Goal: Information Seeking & Learning: Learn about a topic

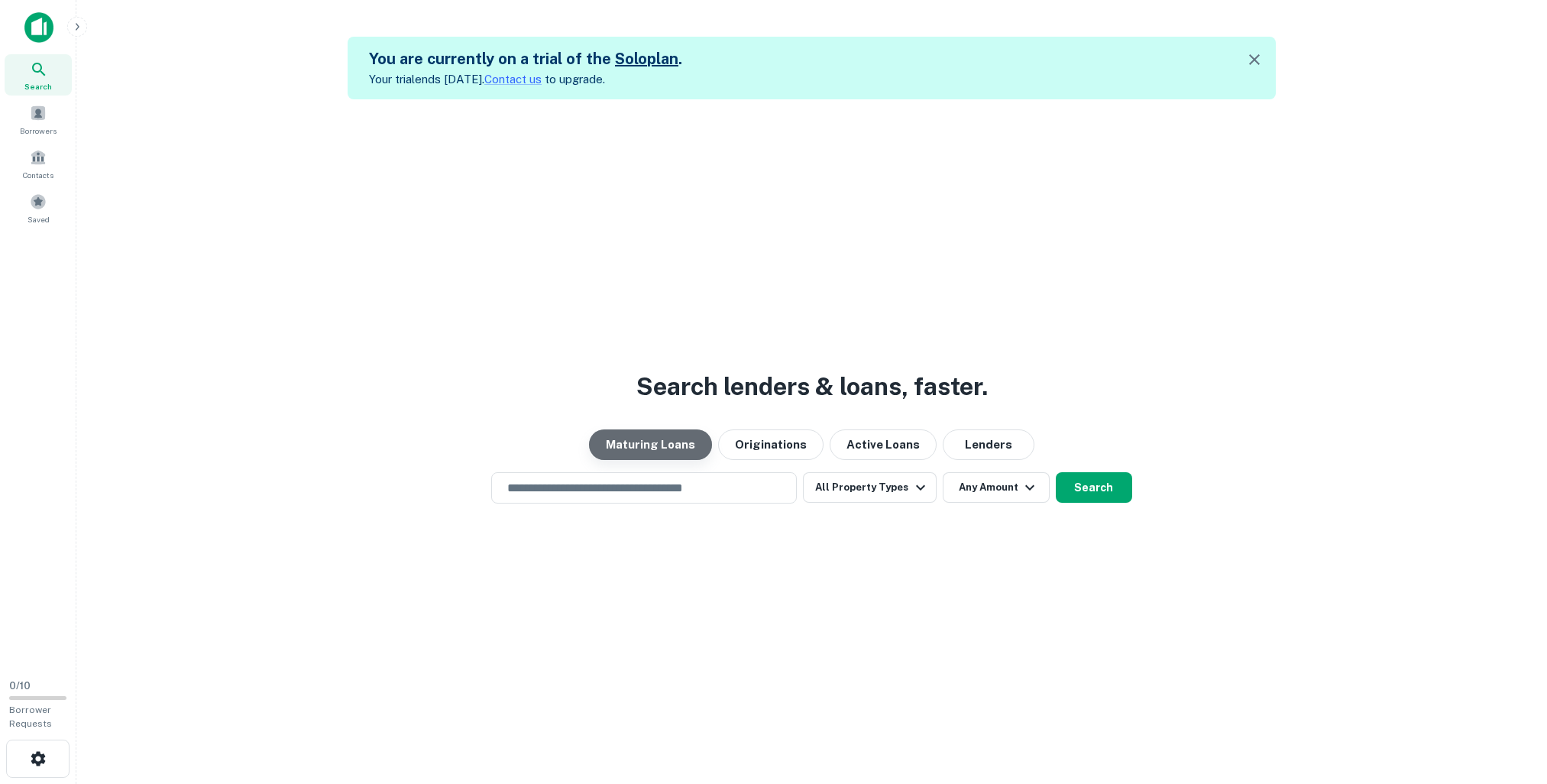
click at [659, 444] on button "Maturing Loans" at bounding box center [651, 445] width 123 height 30
click at [628, 482] on input "text" at bounding box center [644, 488] width 292 height 18
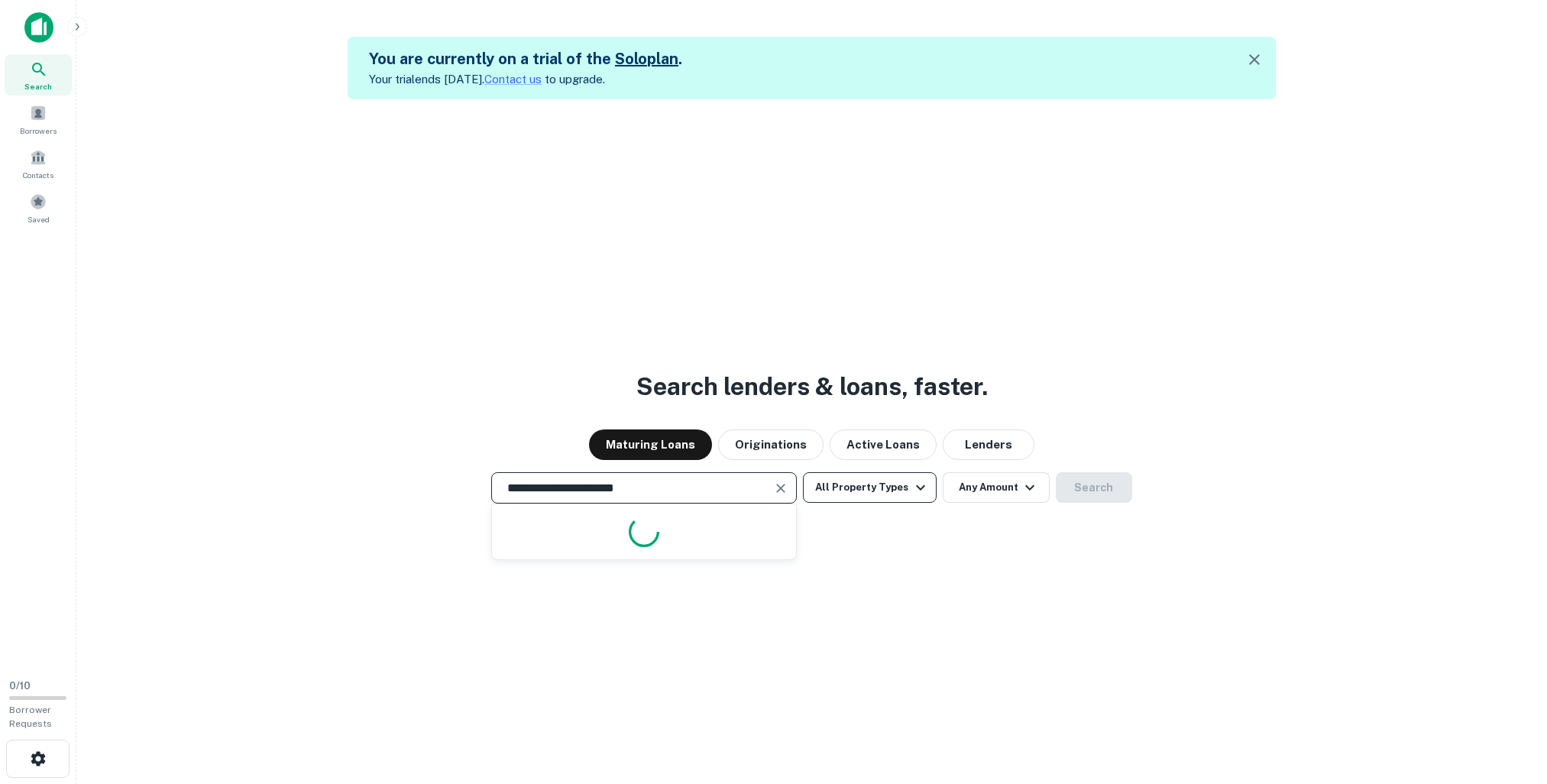
type input "**********"
click at [866, 495] on button "All Property Types" at bounding box center [869, 487] width 133 height 30
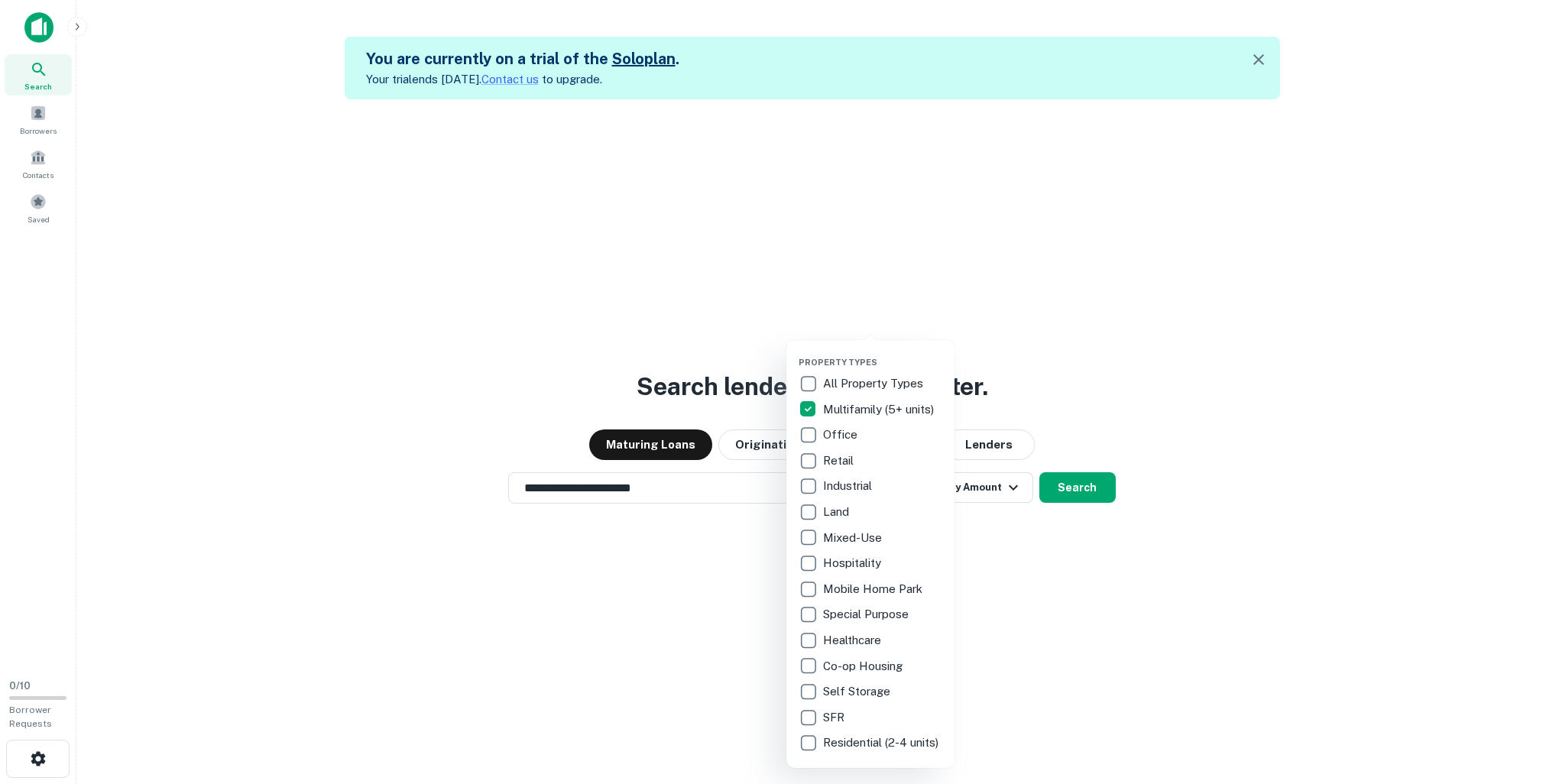
click at [1058, 490] on div at bounding box center [779, 392] width 1559 height 784
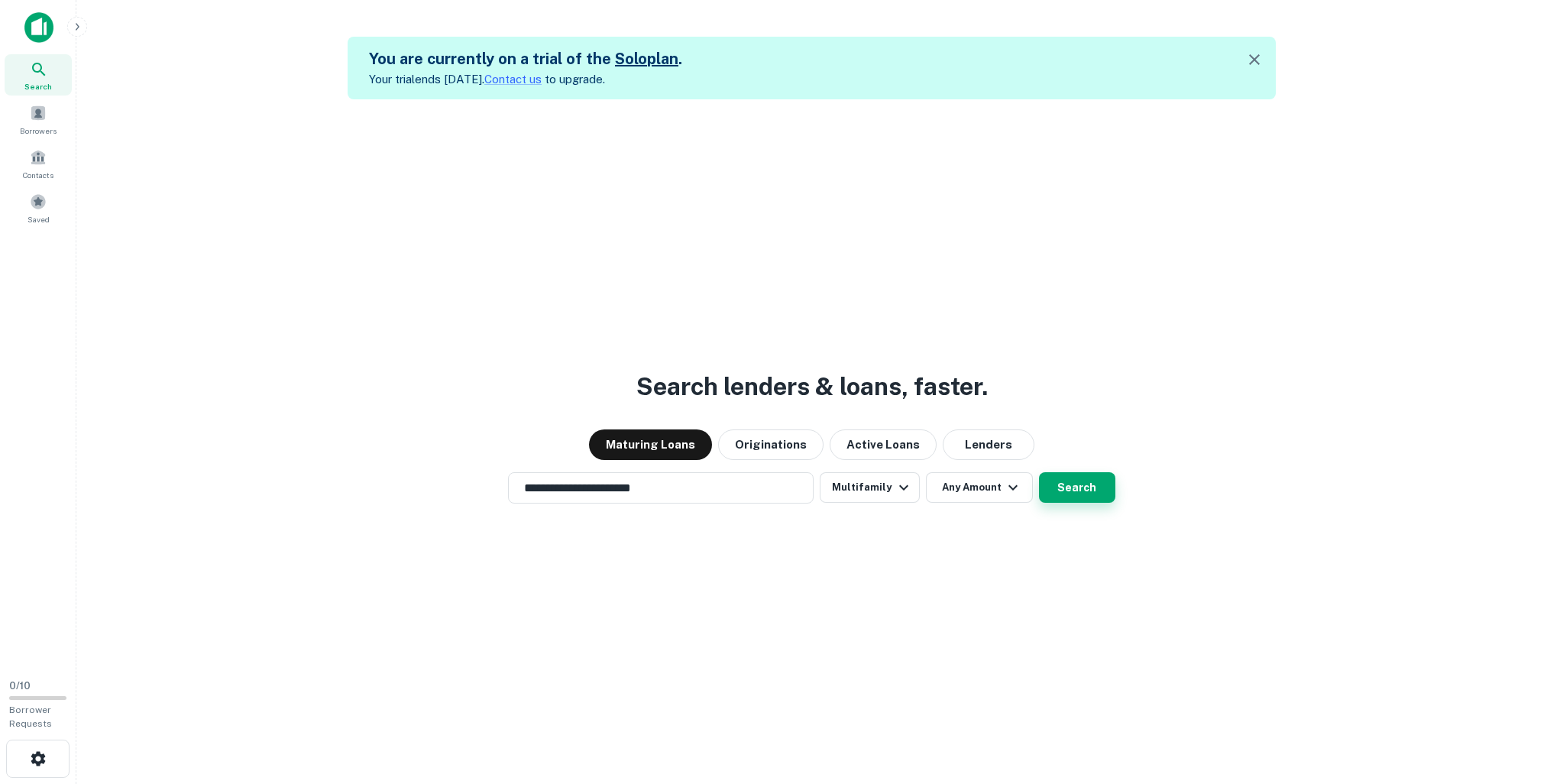
click at [1054, 489] on button "Search" at bounding box center [1077, 487] width 77 height 30
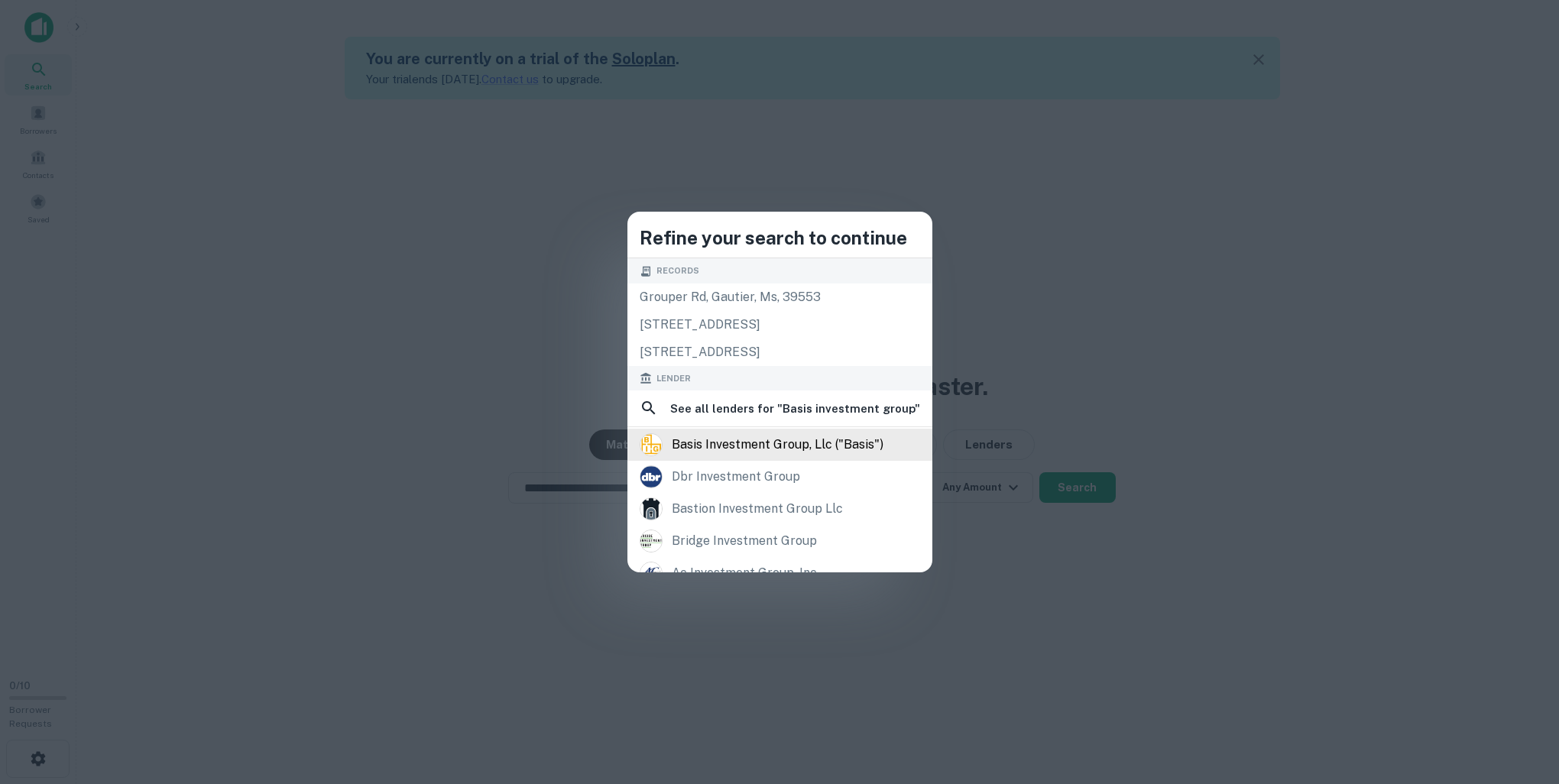
click at [713, 440] on div "basis investment group, llc ("basis")" at bounding box center [777, 444] width 212 height 23
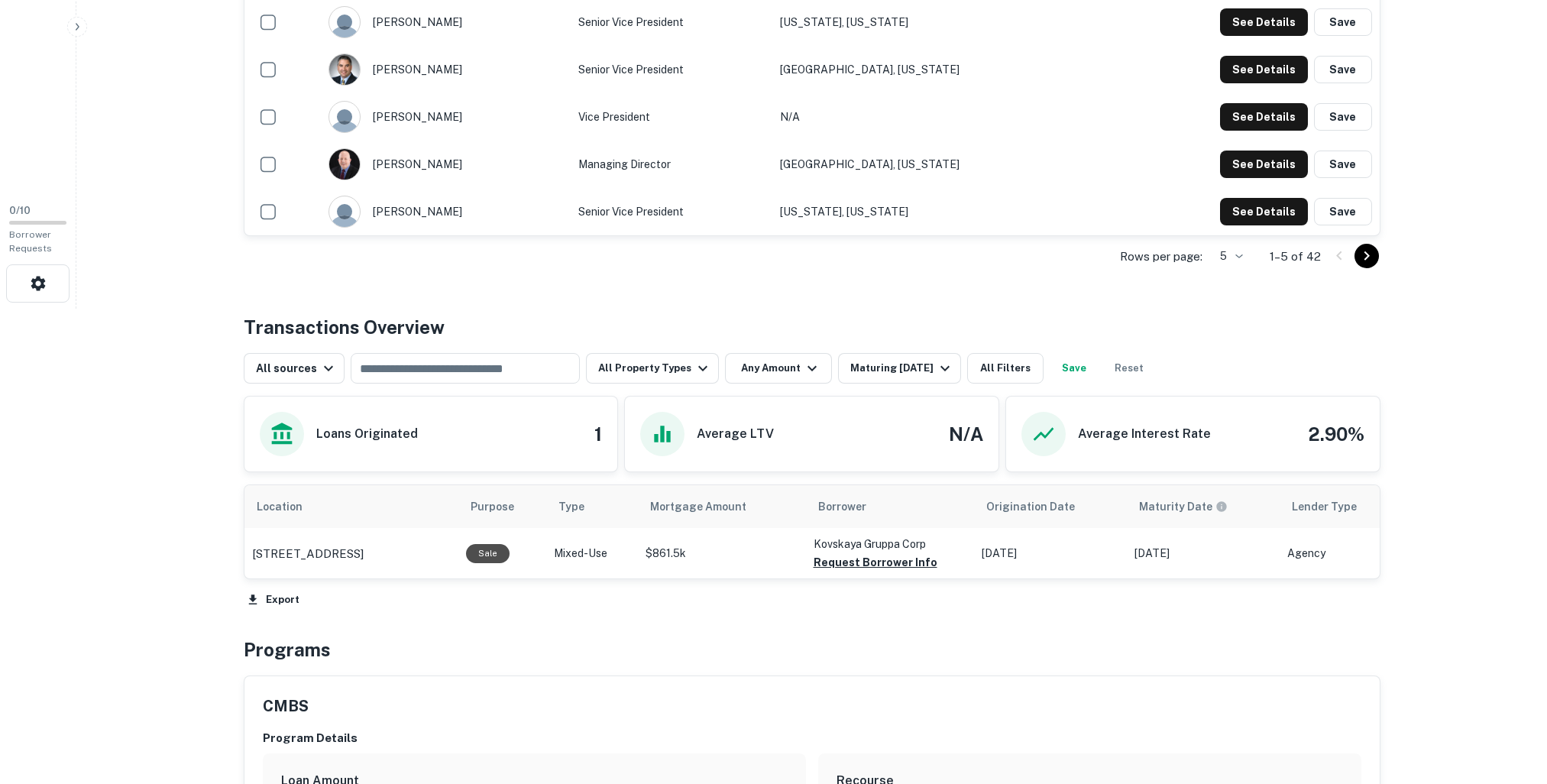
scroll to position [150, 0]
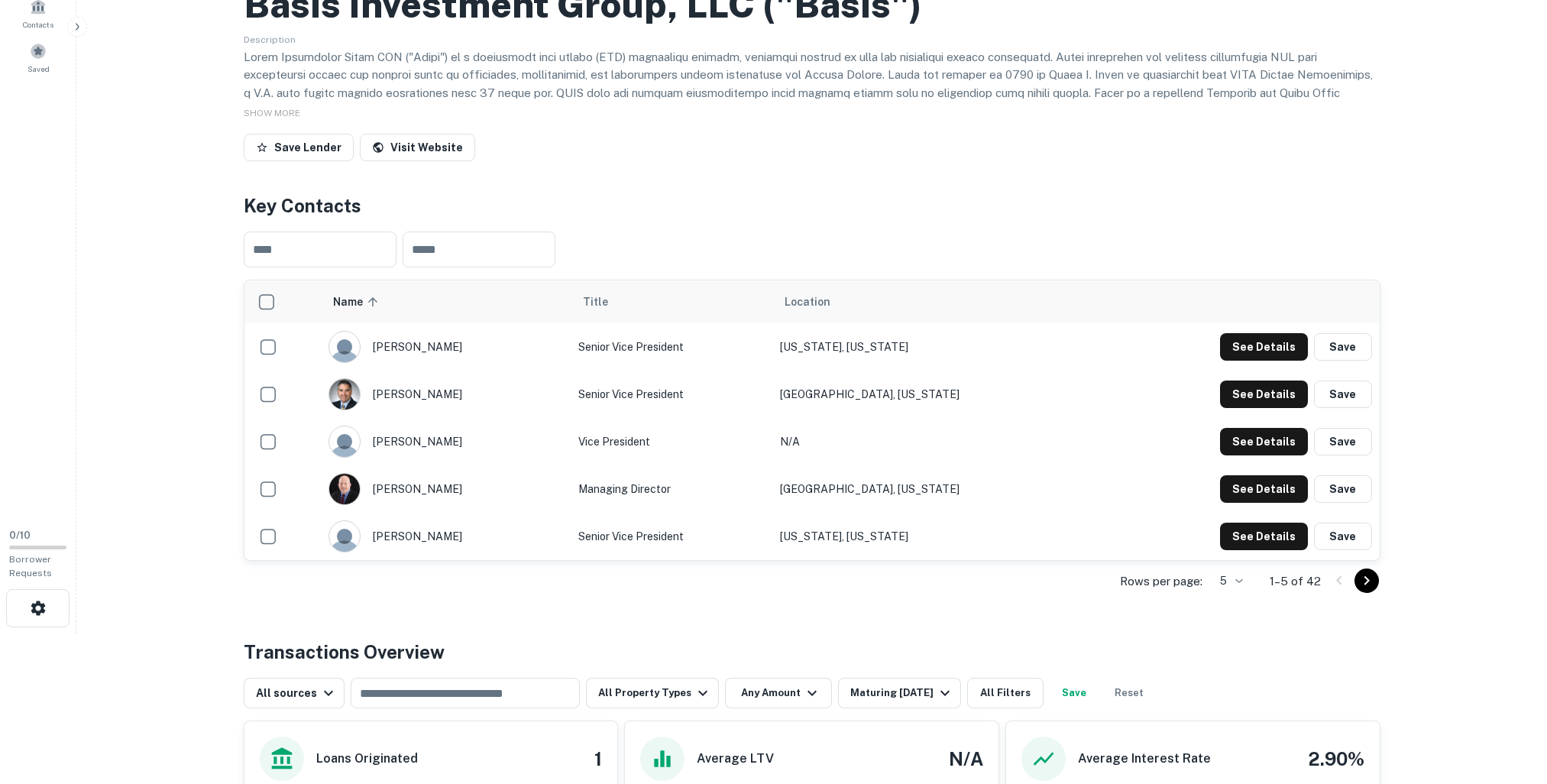
click at [1369, 579] on icon "Go to next page" at bounding box center [1367, 581] width 19 height 19
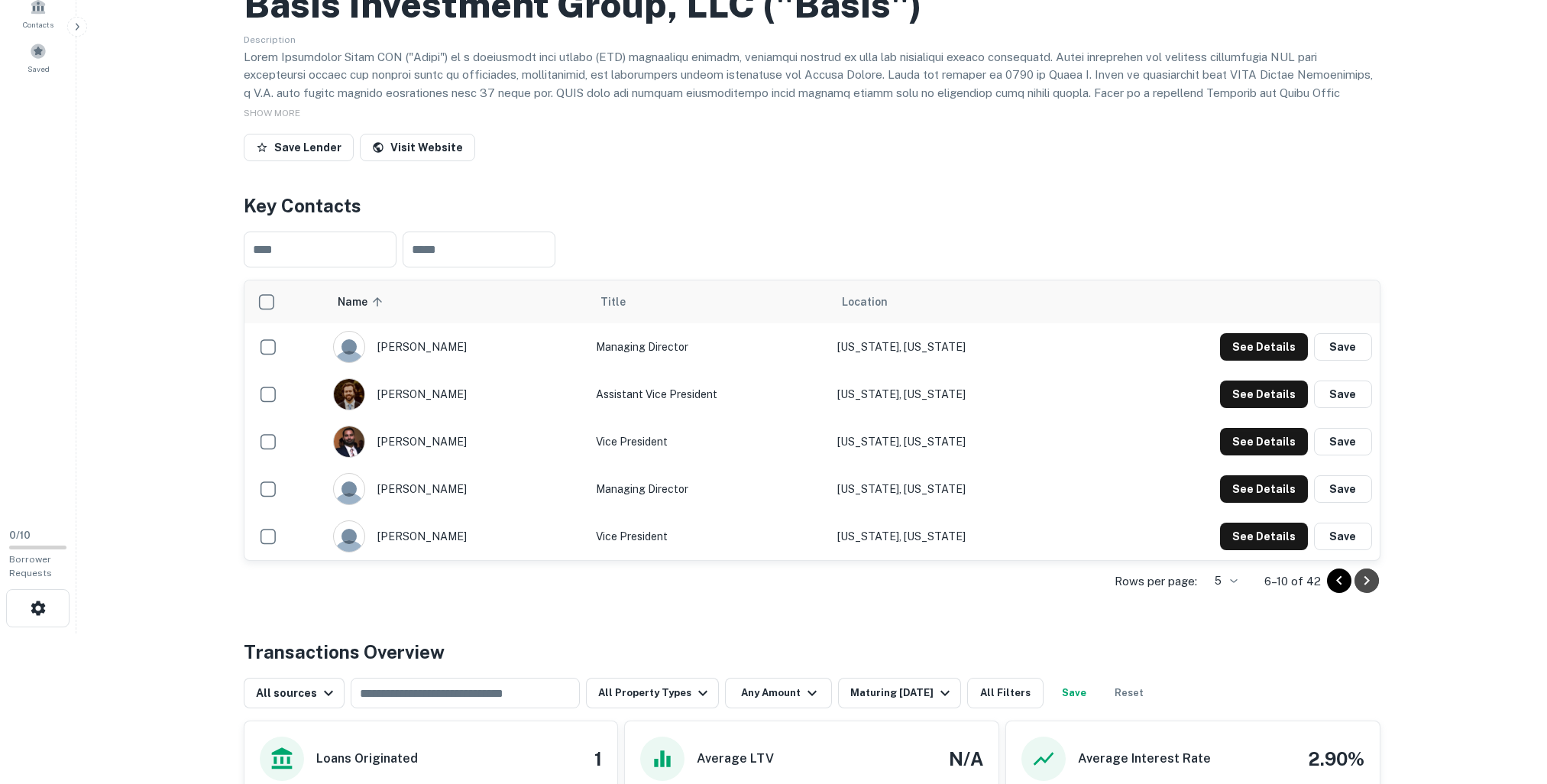
click at [1371, 586] on icon "Go to next page" at bounding box center [1367, 581] width 19 height 19
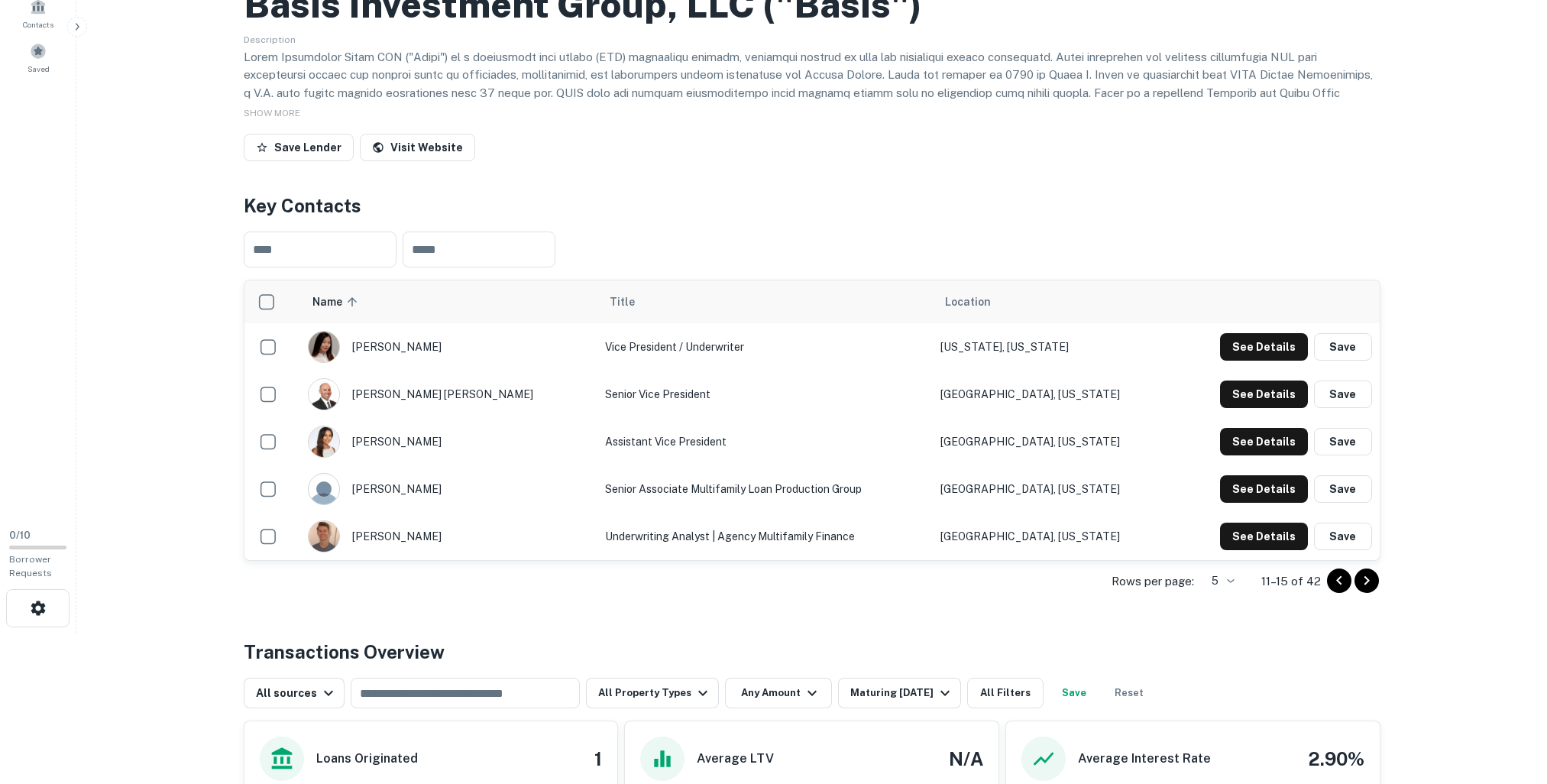
click at [1374, 587] on icon "Go to next page" at bounding box center [1367, 581] width 19 height 19
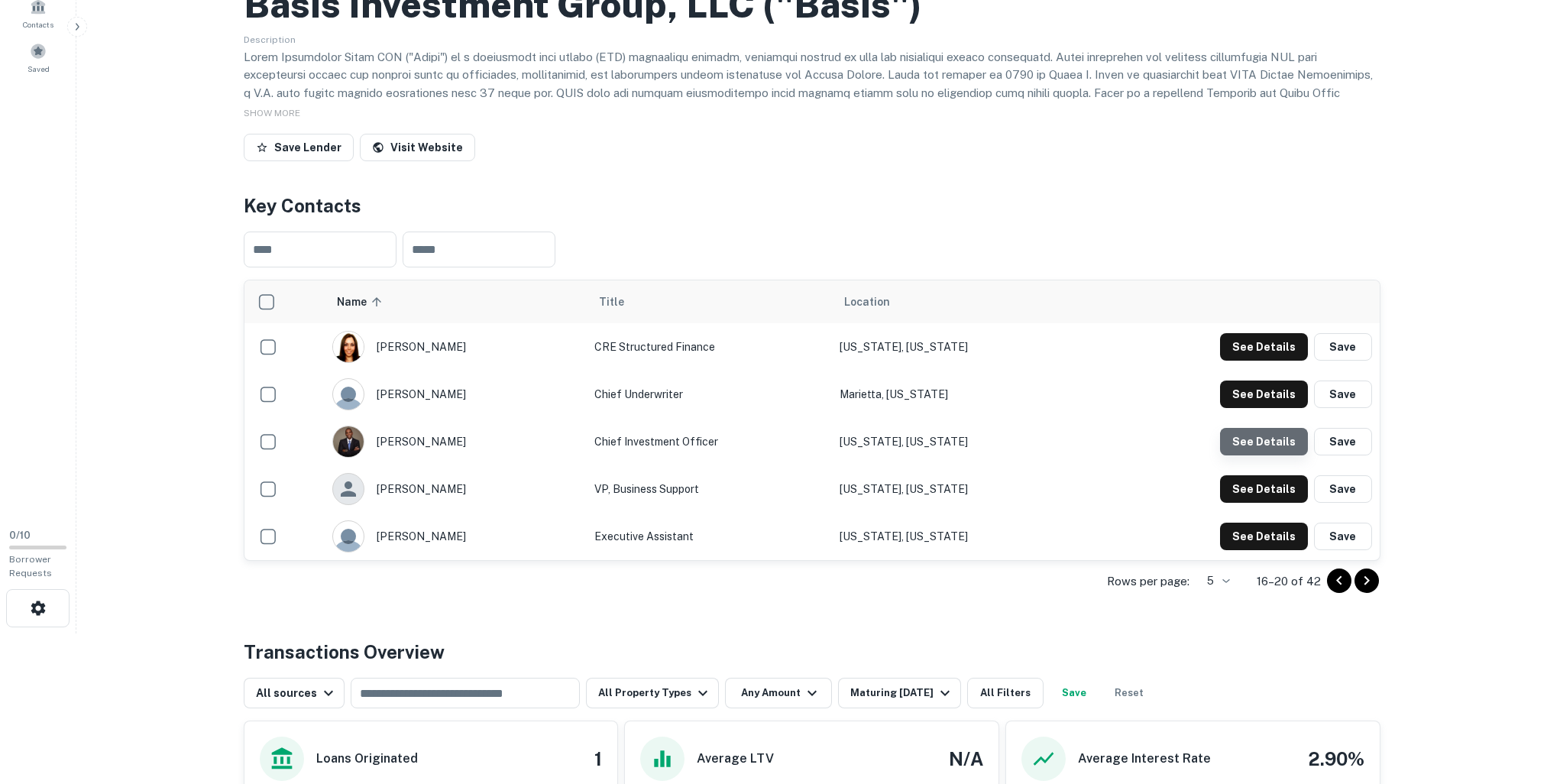
click at [1276, 442] on button "See Details" at bounding box center [1264, 441] width 88 height 28
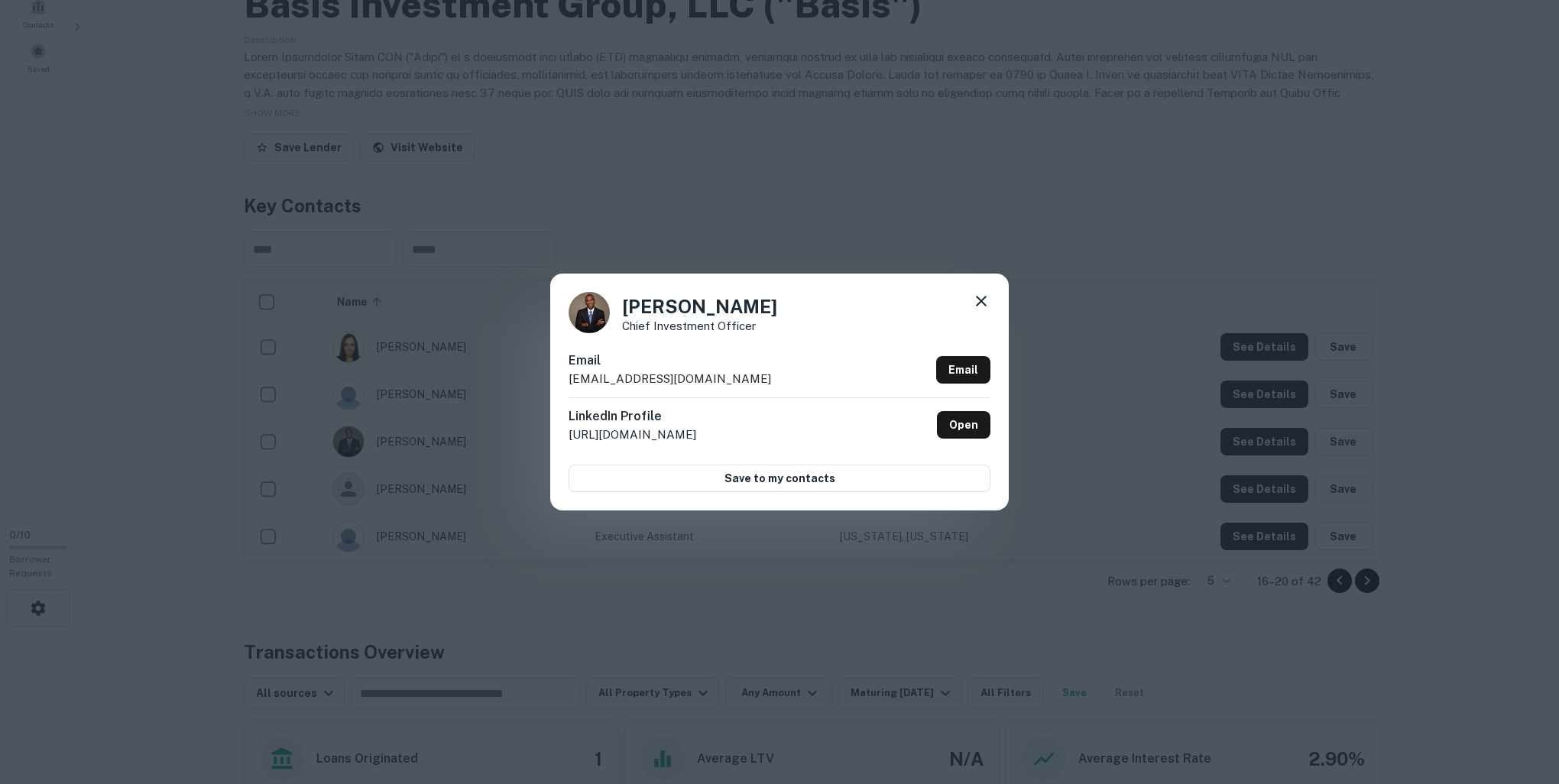
click at [986, 303] on icon at bounding box center [982, 301] width 19 height 19
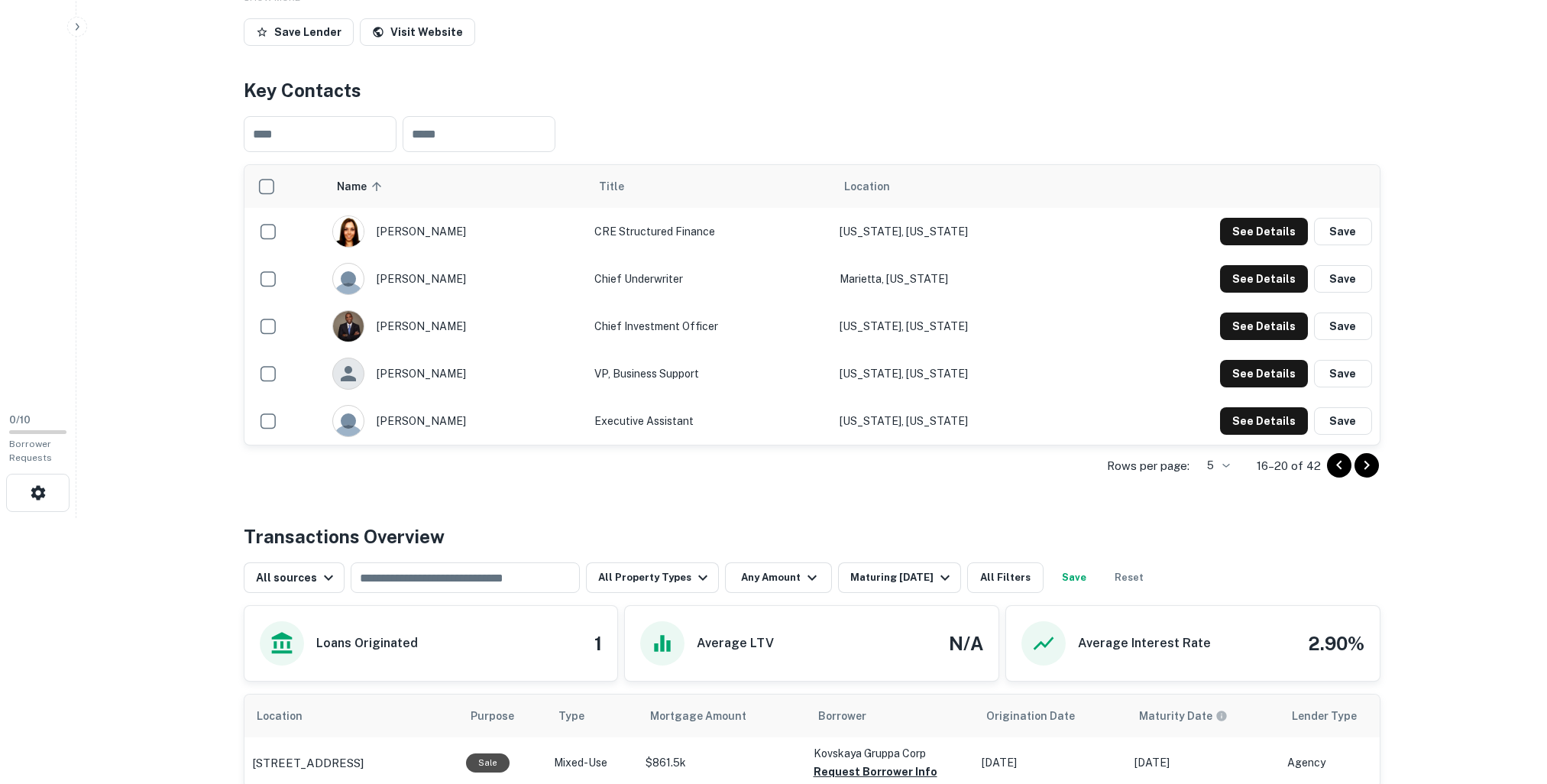
scroll to position [0, 0]
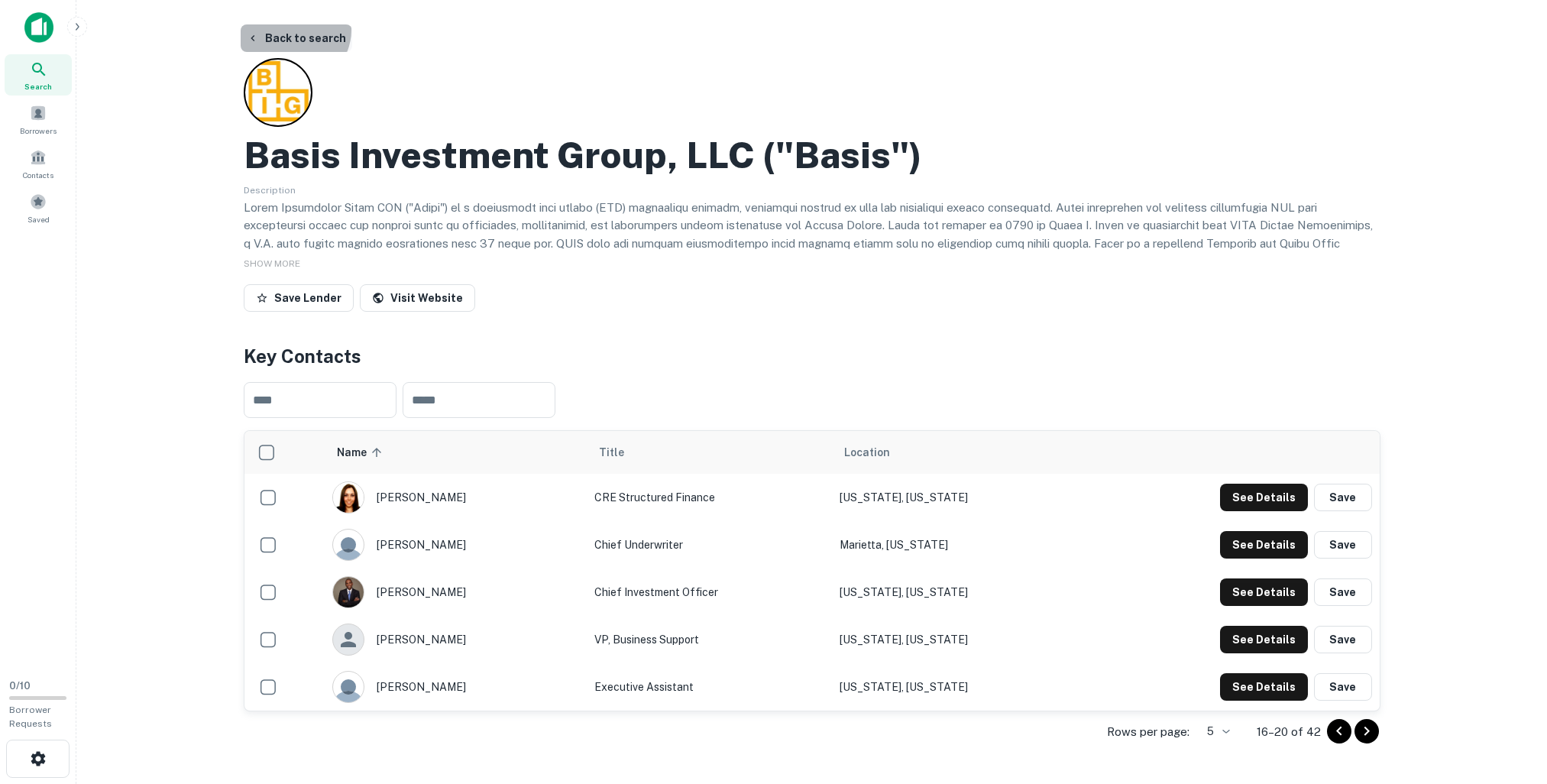
click at [292, 30] on button "Back to search" at bounding box center [296, 38] width 111 height 28
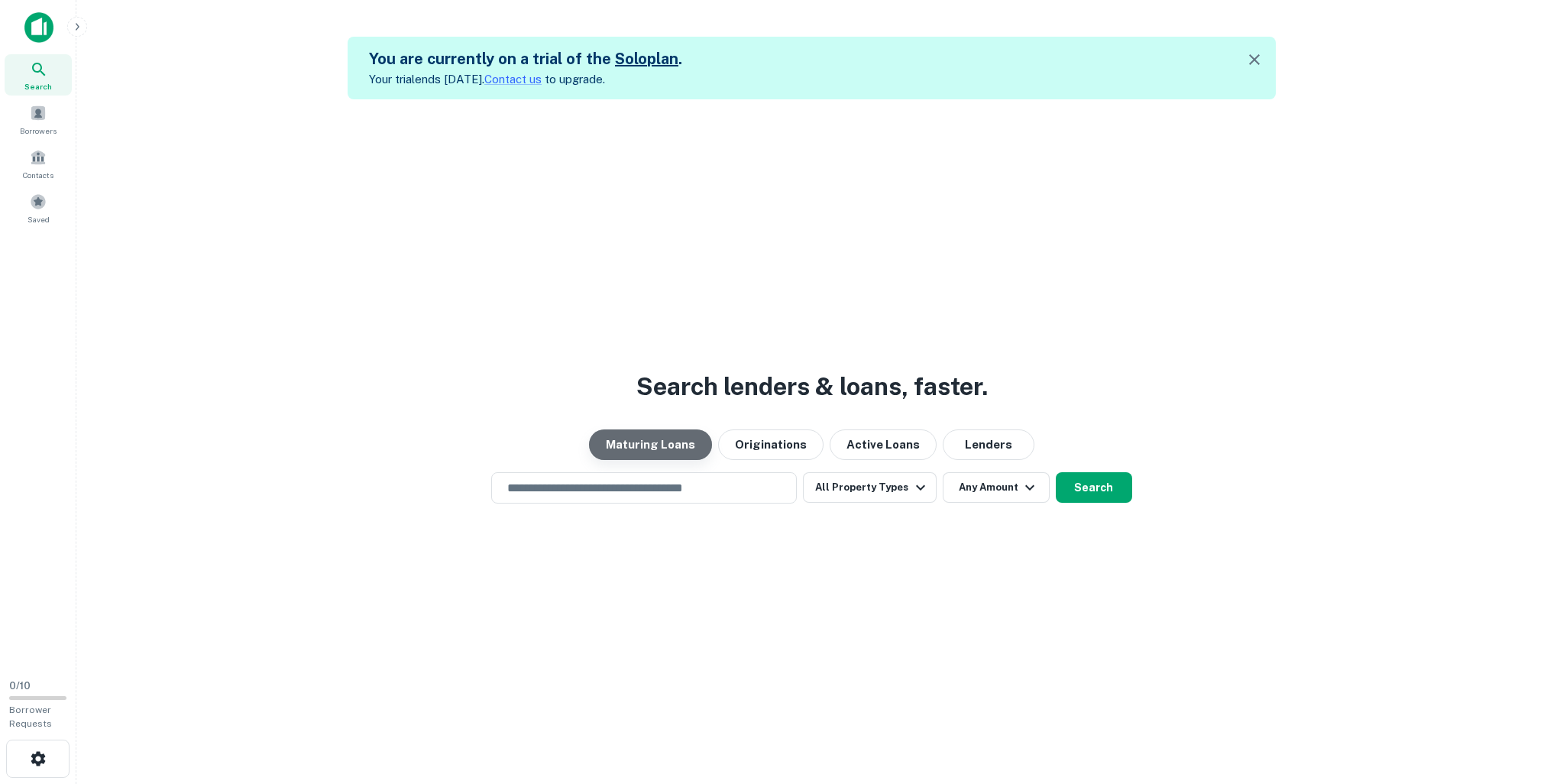
click at [695, 446] on button "Maturing Loans" at bounding box center [651, 445] width 123 height 30
click at [692, 452] on button "Maturing Loans" at bounding box center [651, 445] width 123 height 30
click at [744, 441] on button "Originations" at bounding box center [771, 445] width 105 height 30
click at [705, 442] on button "Maturing Loans" at bounding box center [651, 445] width 123 height 30
click at [673, 473] on div "​" at bounding box center [644, 487] width 306 height 31
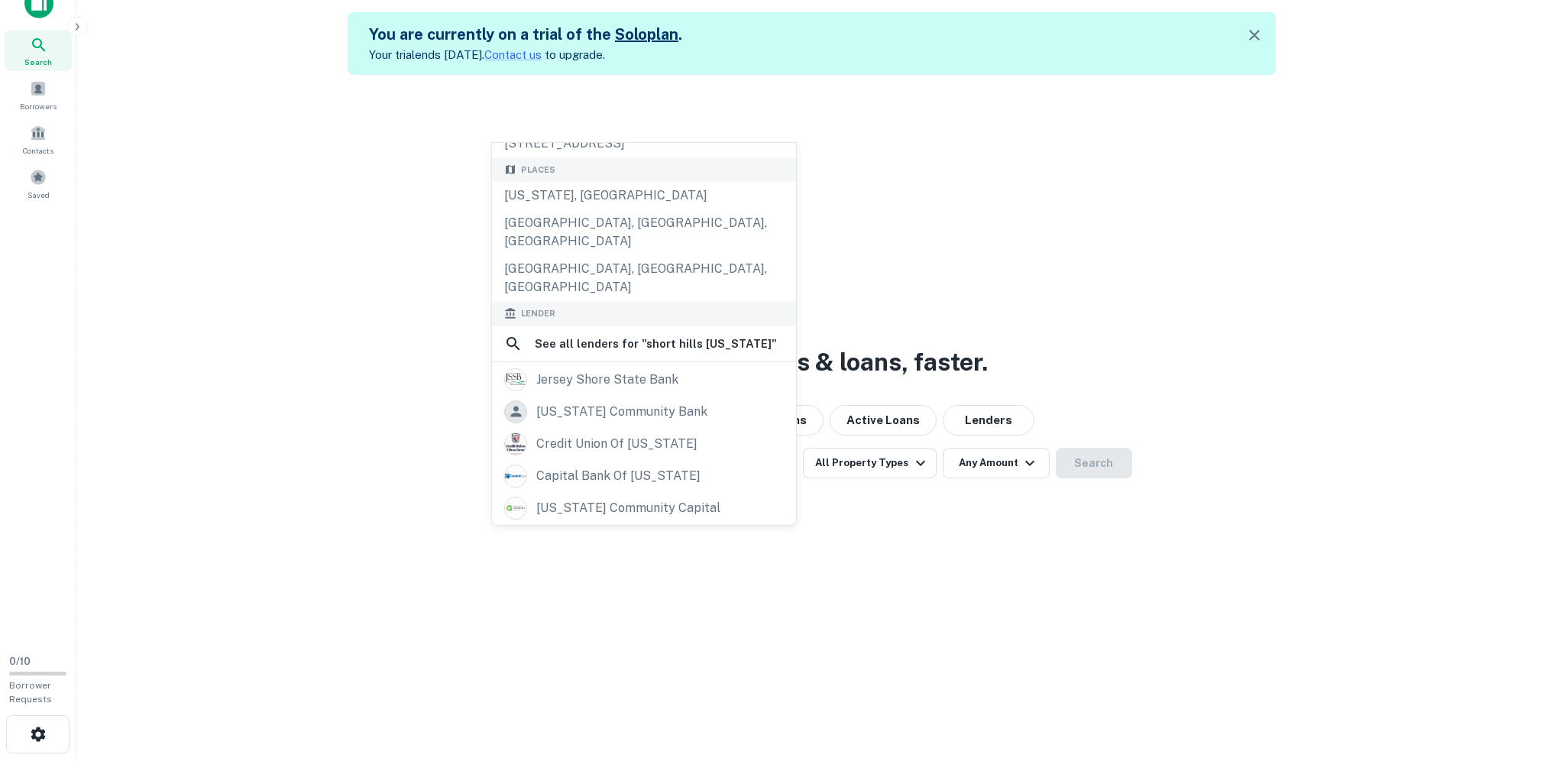
scroll to position [87, 0]
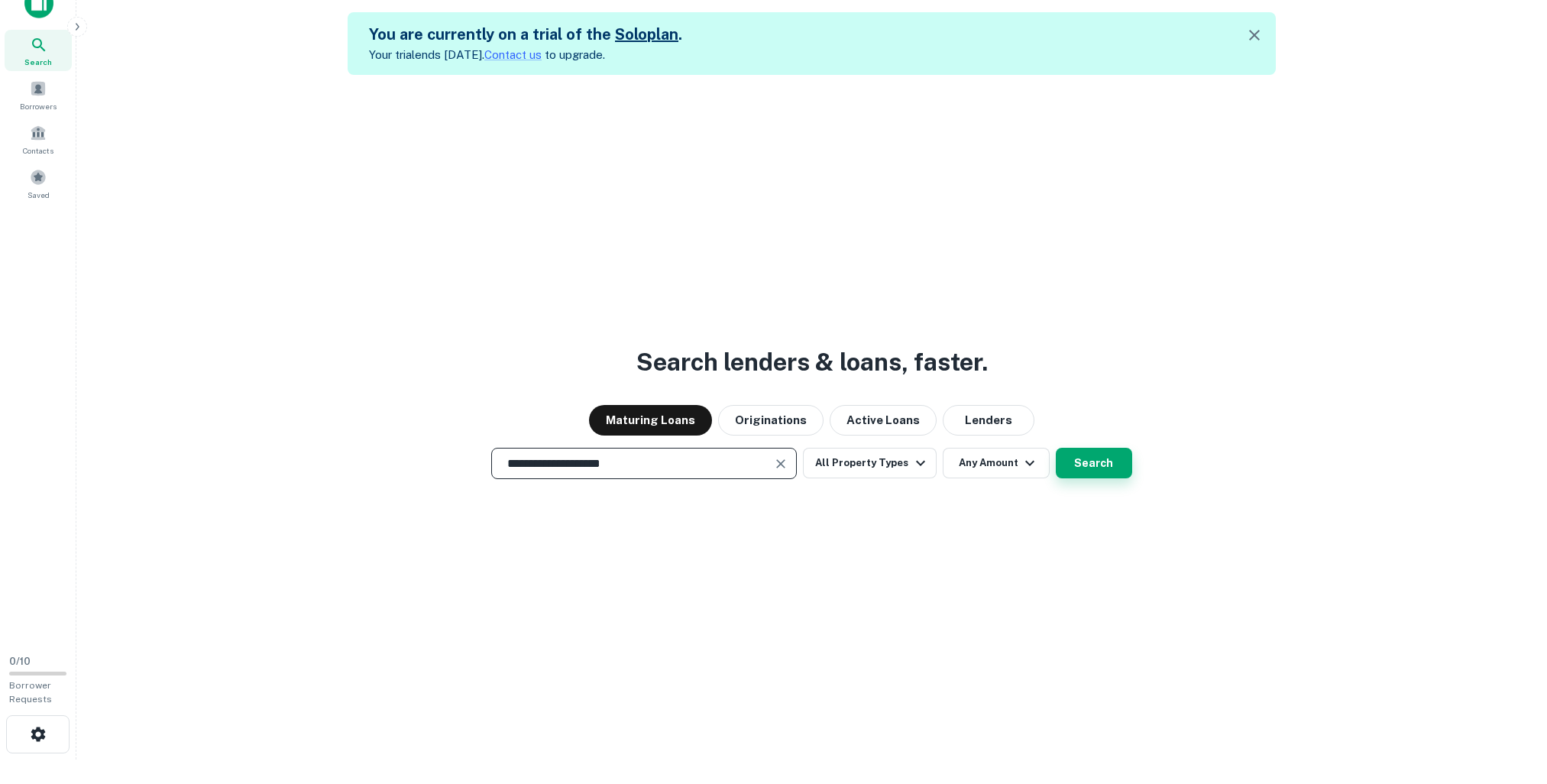
type input "**********"
click at [1095, 457] on button "Search" at bounding box center [1094, 463] width 77 height 30
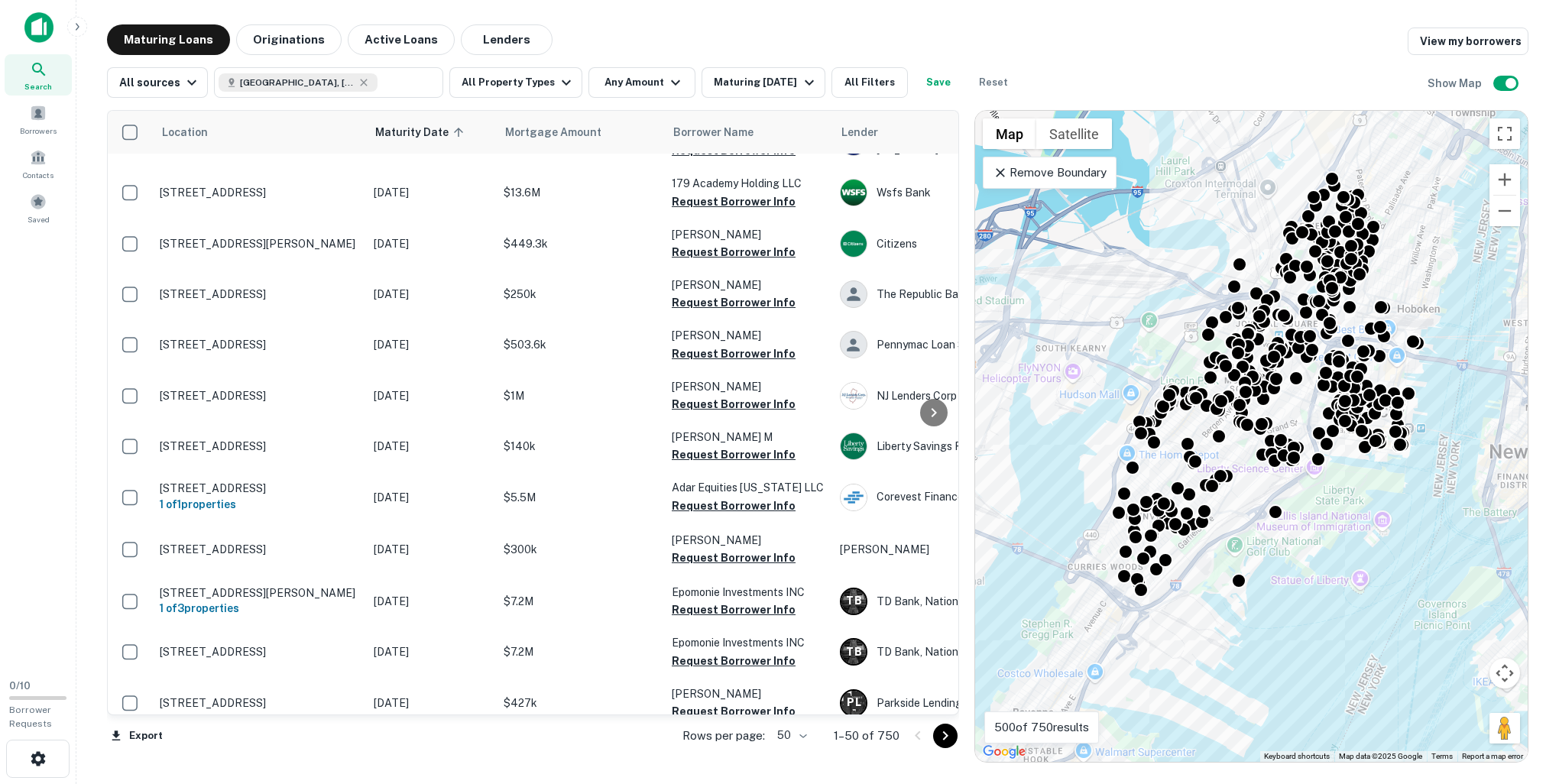
scroll to position [109, 0]
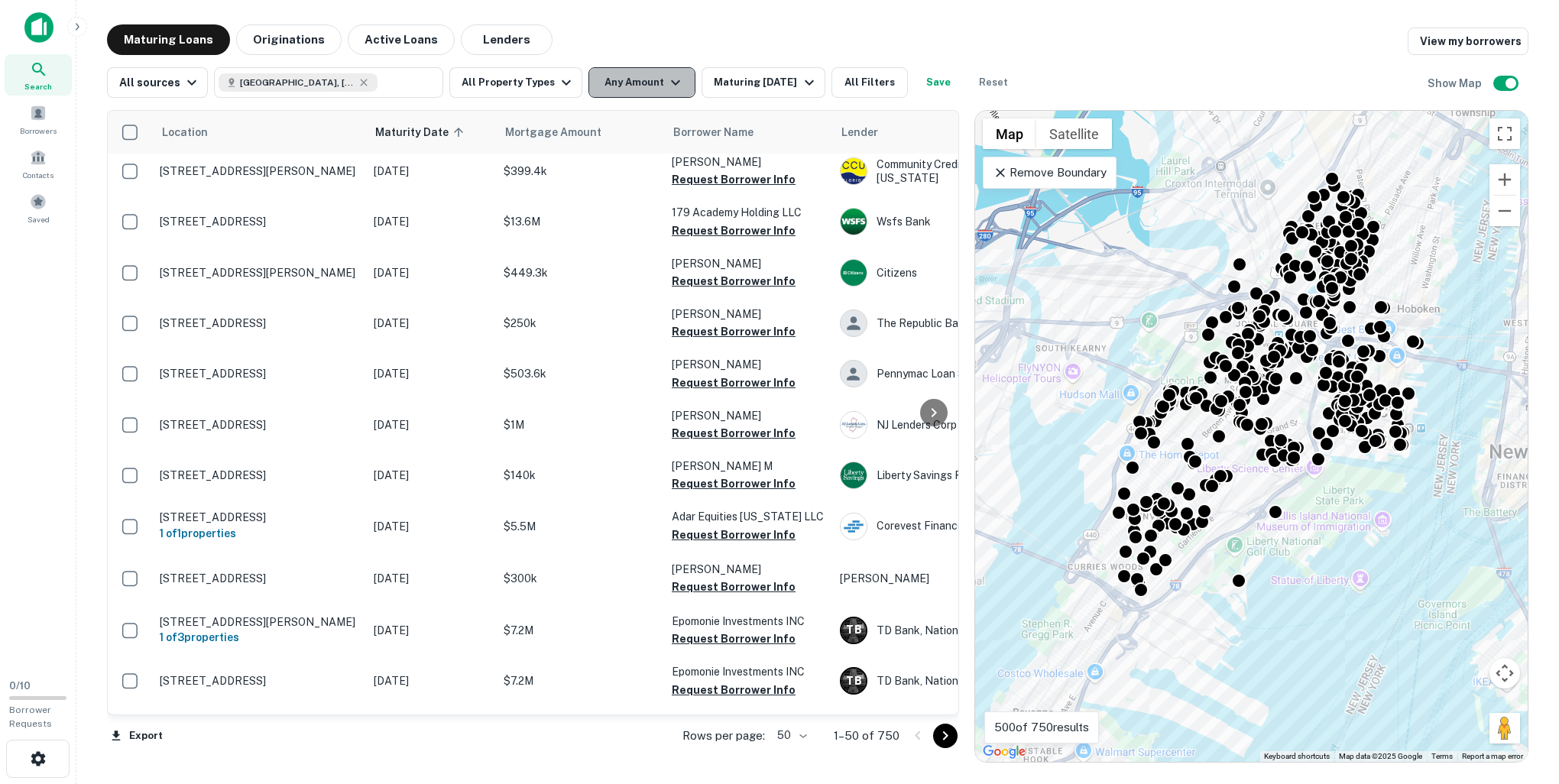
click at [668, 78] on icon "button" at bounding box center [675, 83] width 19 height 19
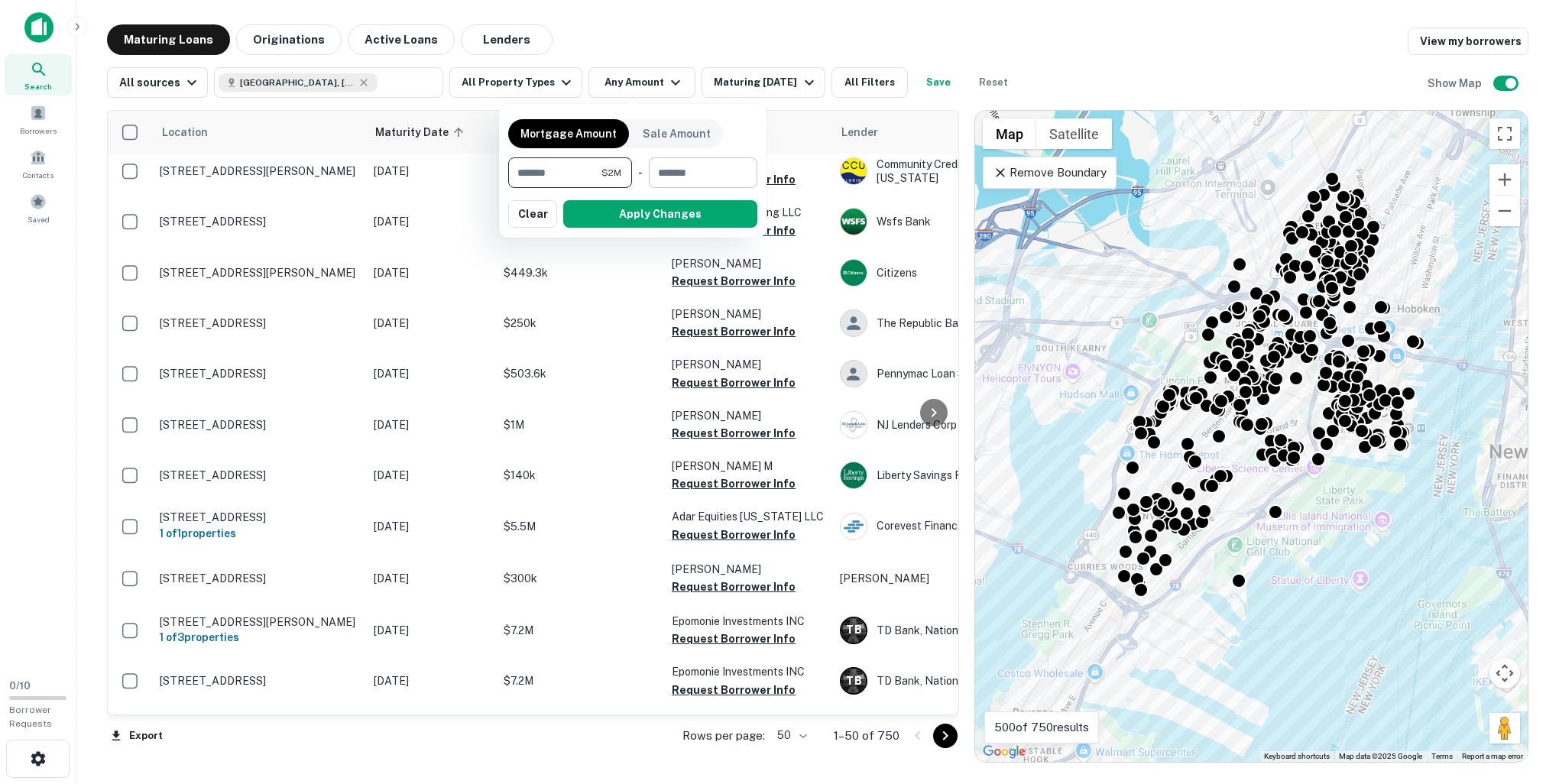
type input "*******"
click at [664, 167] on input "number" at bounding box center [698, 172] width 98 height 30
type input "********"
click at [687, 213] on button "Apply Changes" at bounding box center [660, 214] width 194 height 28
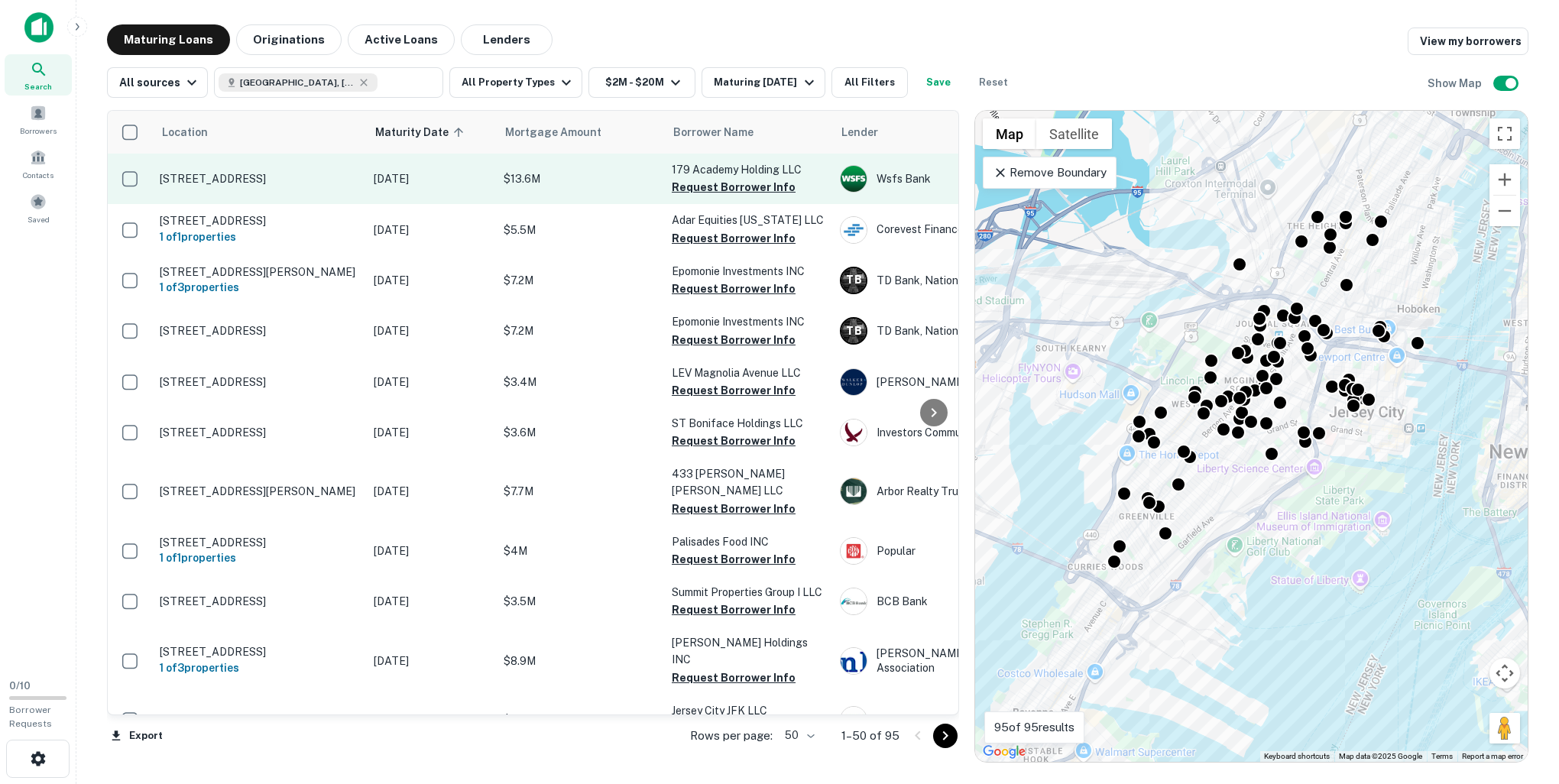
click at [338, 177] on p "179 Academy St Jersey City, NJ07306" at bounding box center [258, 179] width 198 height 14
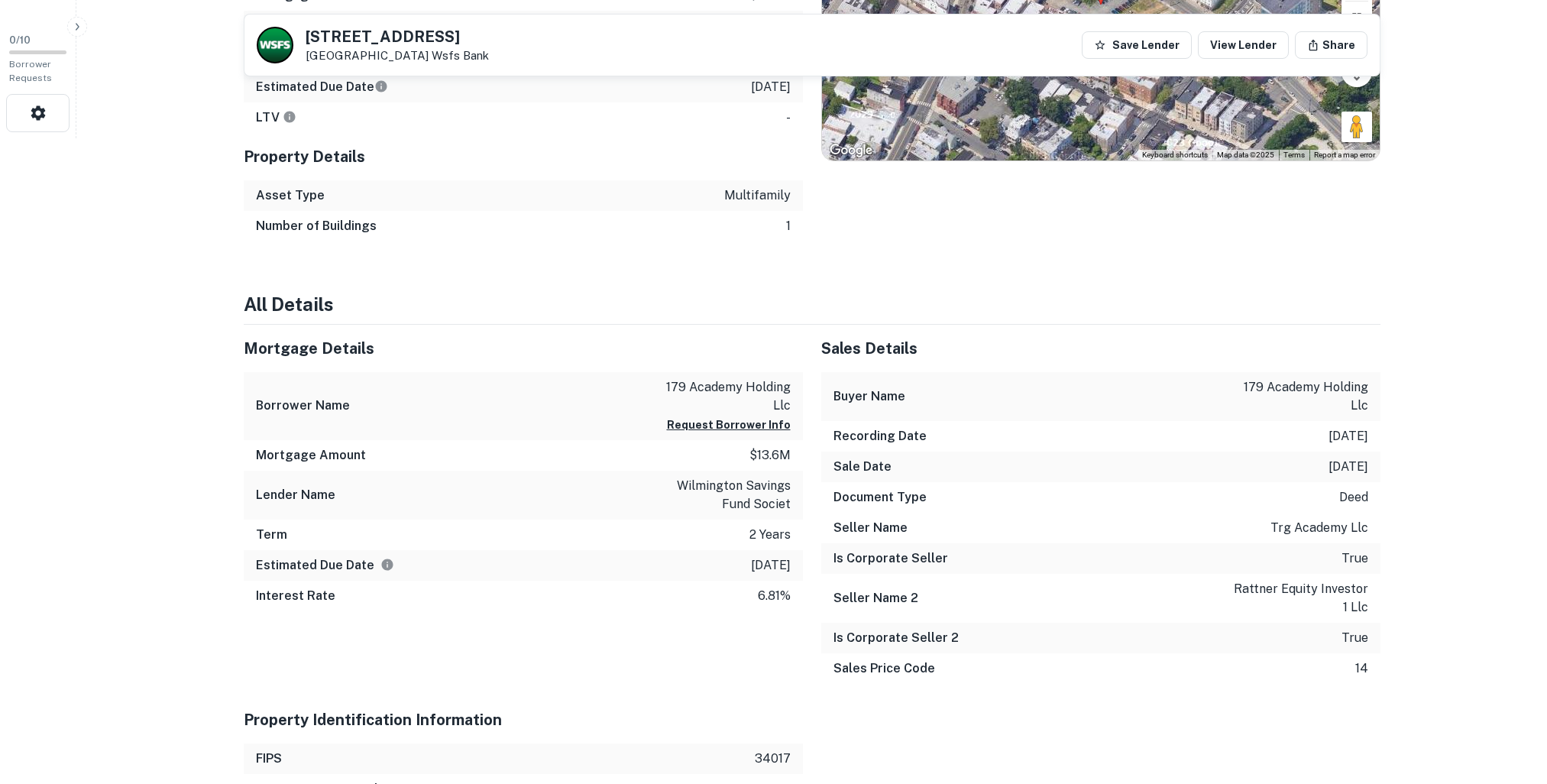
scroll to position [5, 0]
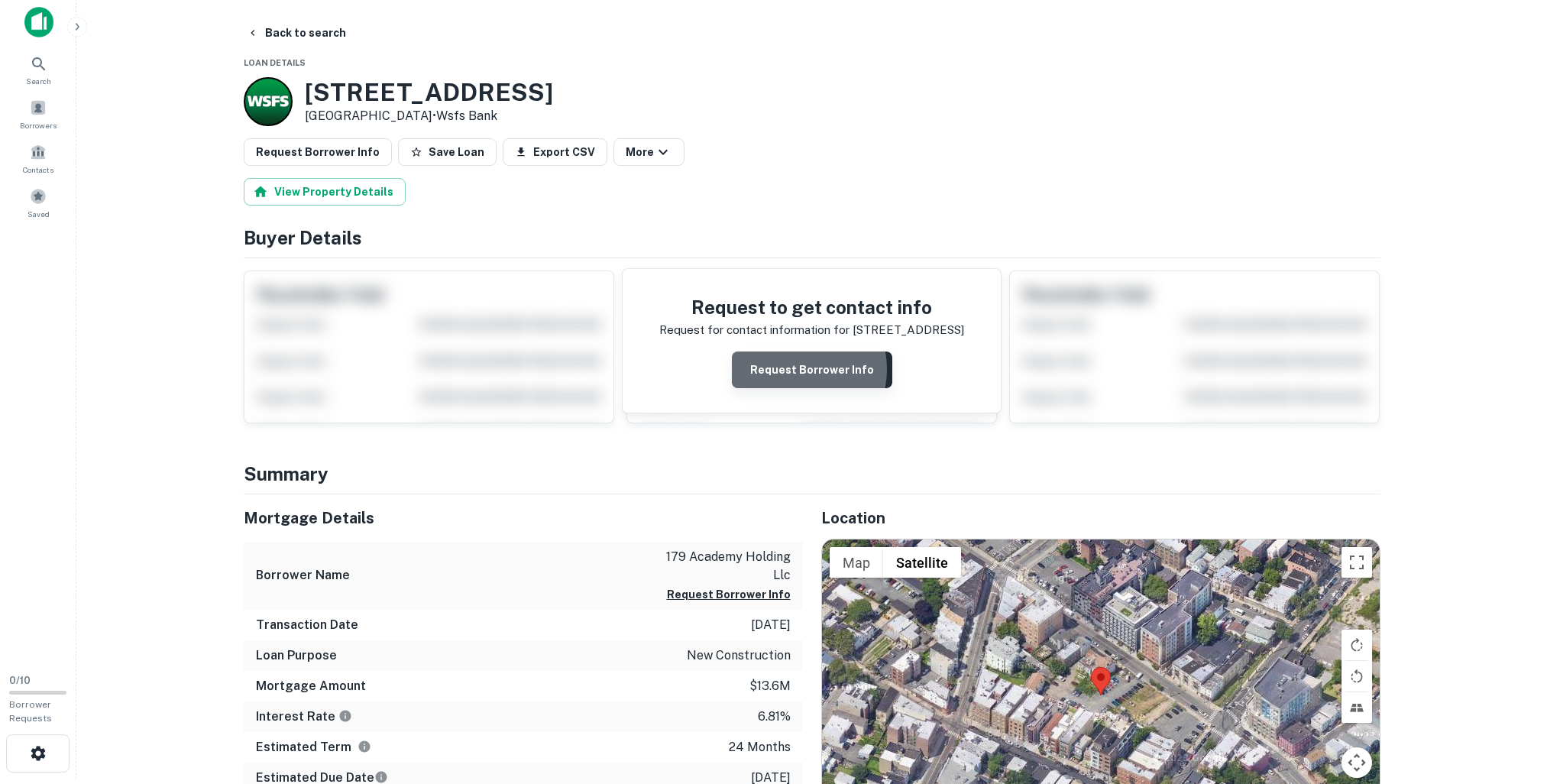
click at [798, 369] on button "Request Borrower Info" at bounding box center [812, 369] width 160 height 36
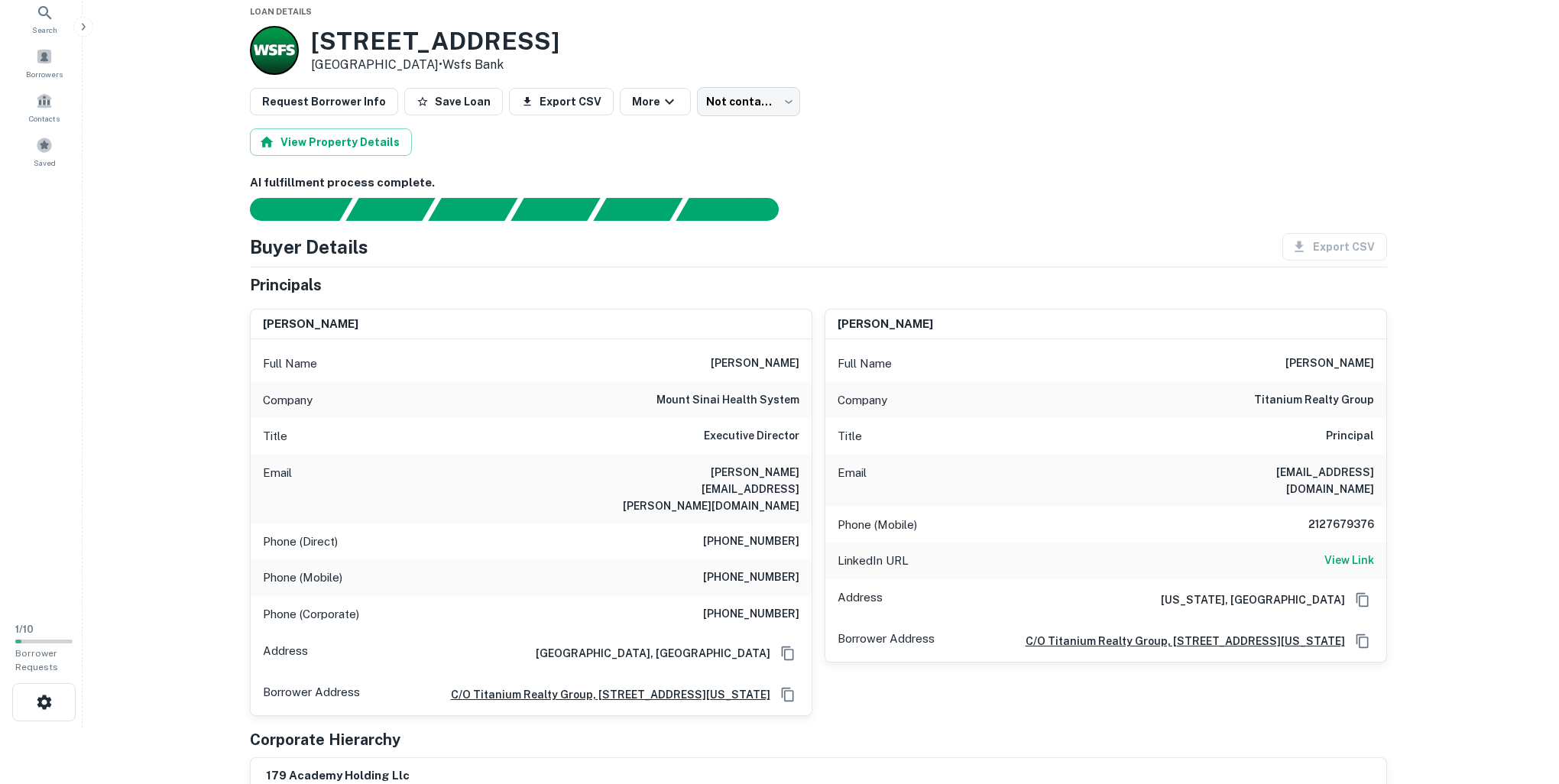
scroll to position [0, 0]
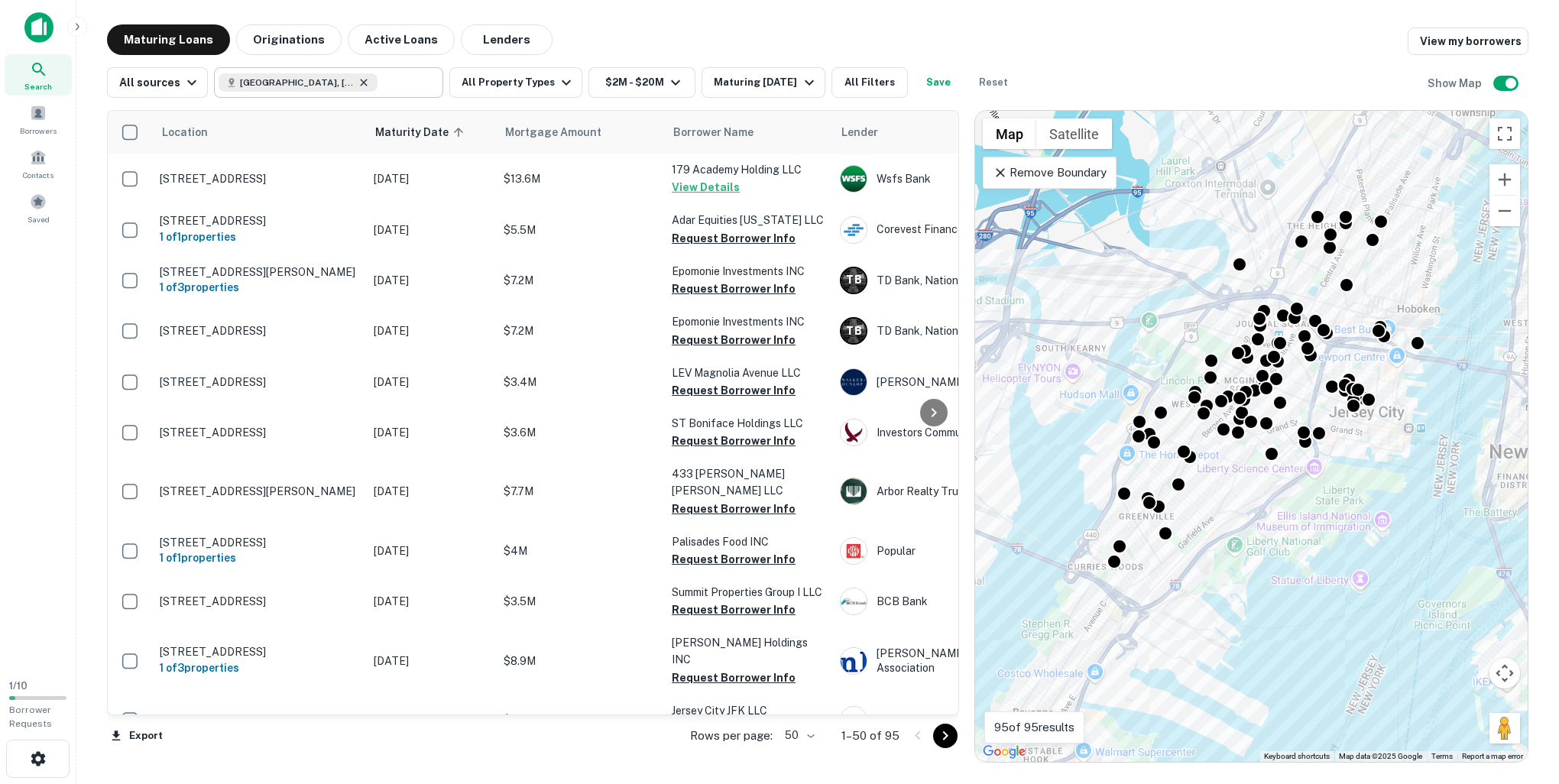
click at [358, 84] on icon at bounding box center [364, 83] width 12 height 12
type input "**********"
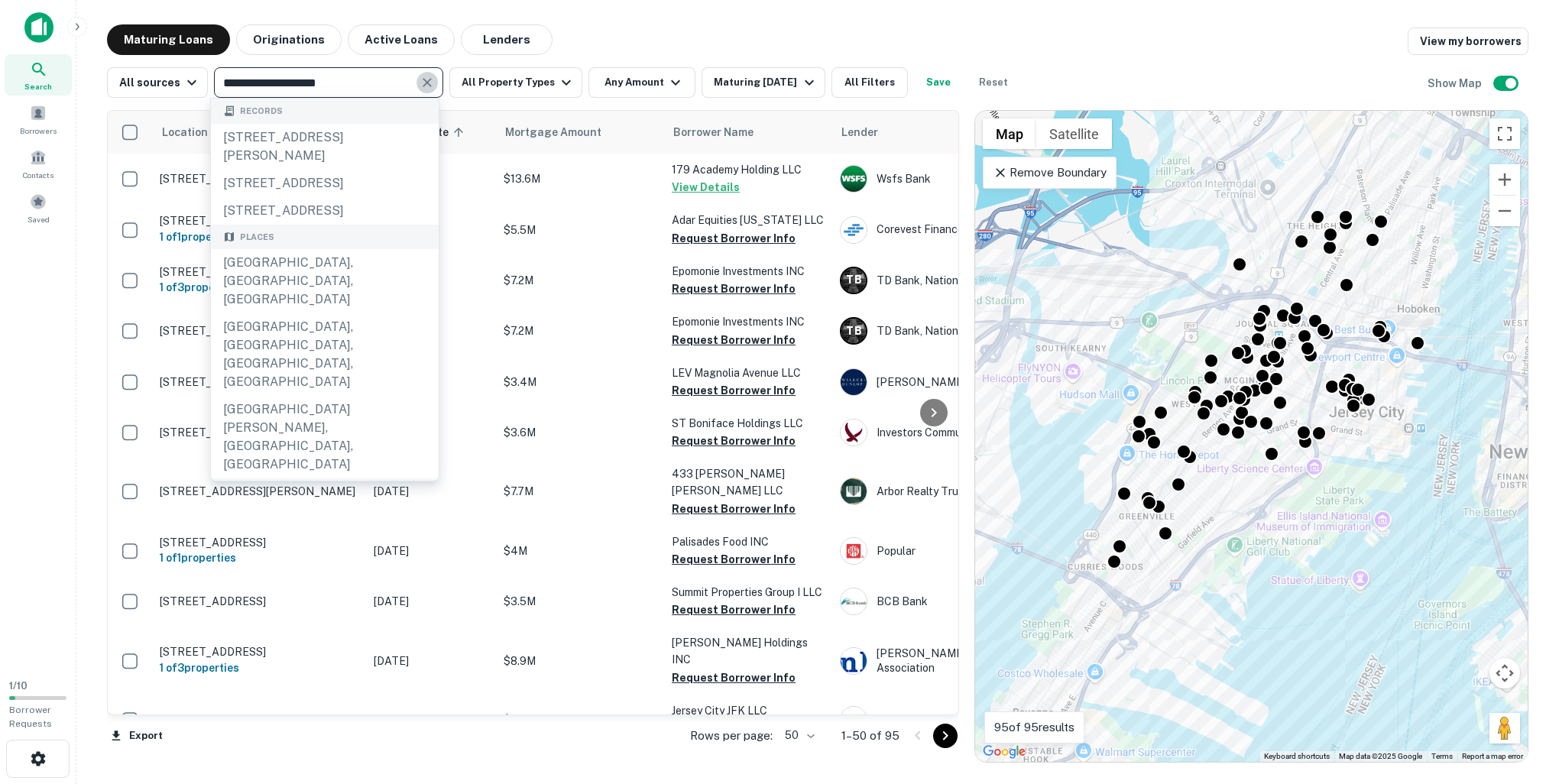
click at [423, 84] on icon "Clear" at bounding box center [427, 82] width 9 height 9
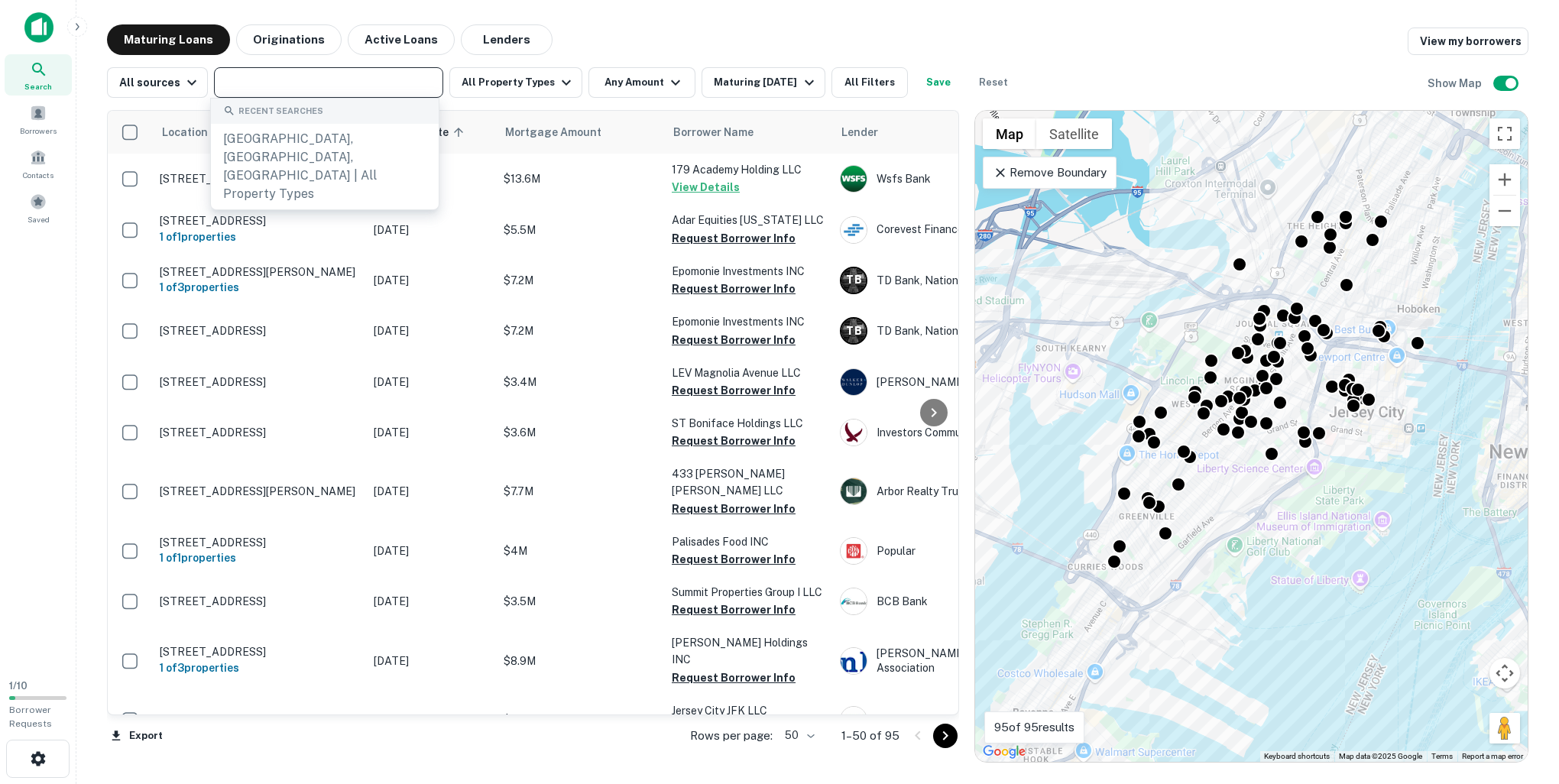
click at [349, 84] on input "text" at bounding box center [327, 82] width 218 height 21
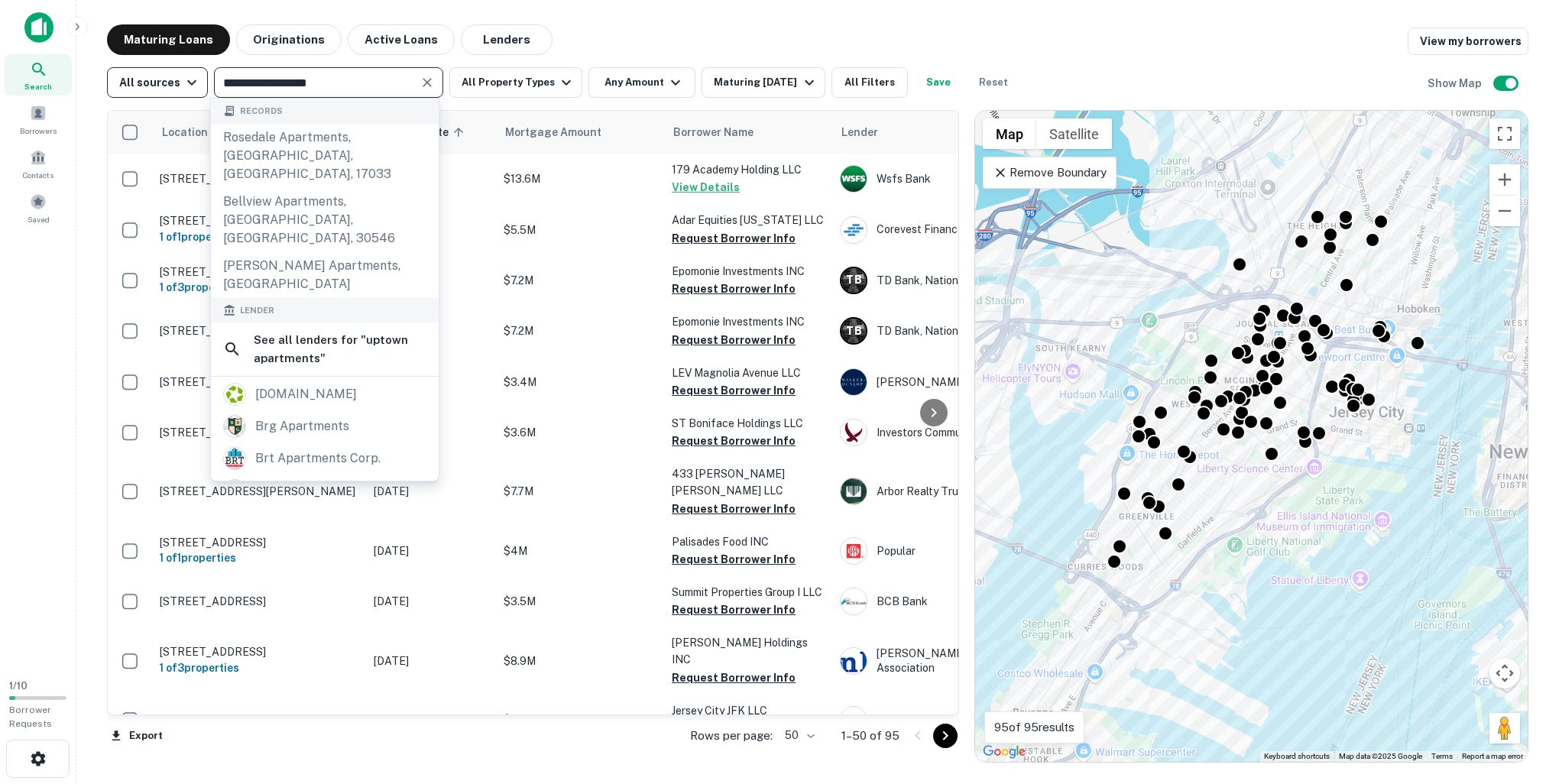
type input "**********"
click at [192, 92] on button "All sources" at bounding box center [158, 83] width 101 height 30
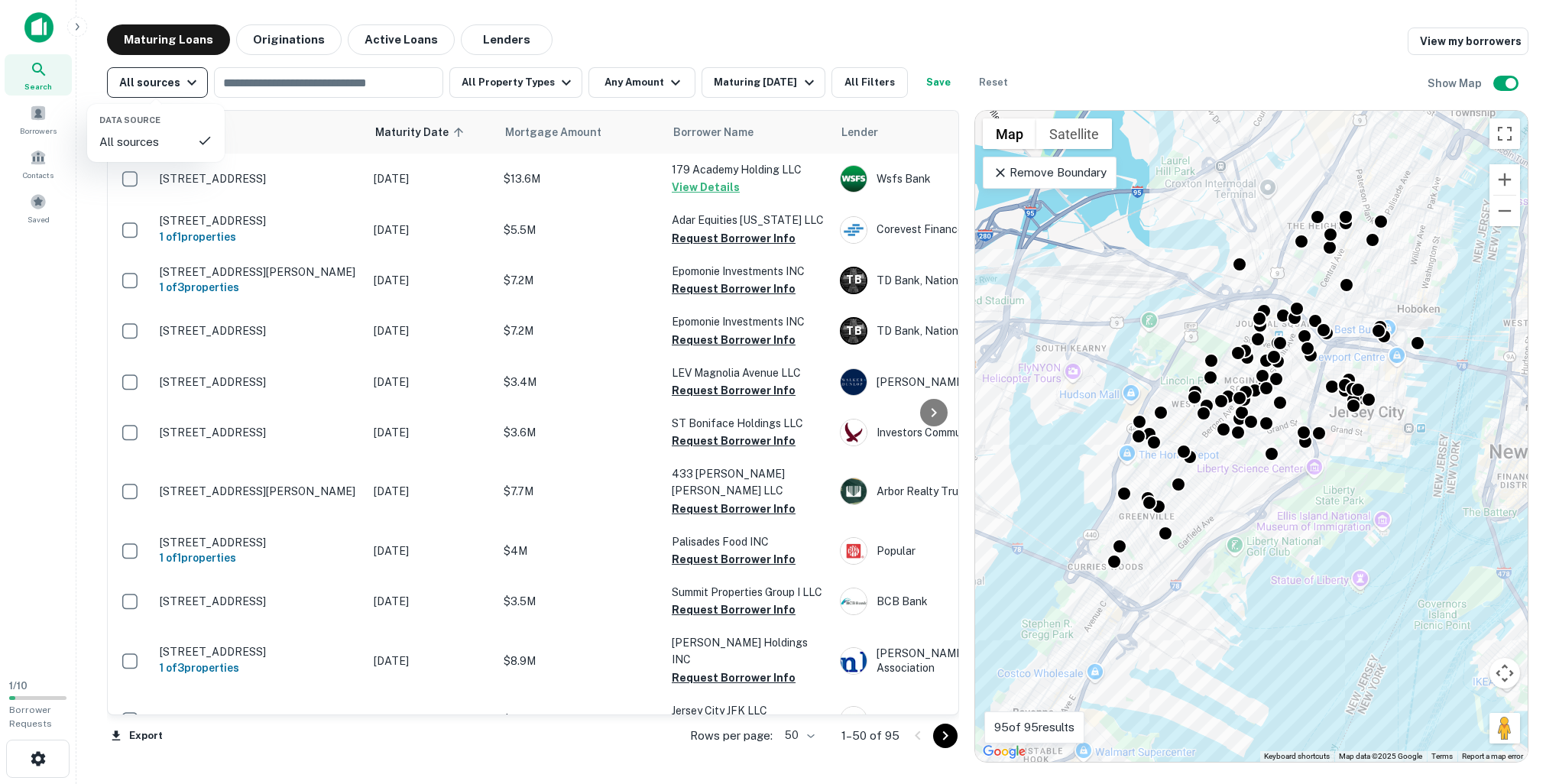
click at [192, 92] on div at bounding box center [779, 392] width 1559 height 784
click at [325, 46] on button "Originations" at bounding box center [289, 40] width 106 height 30
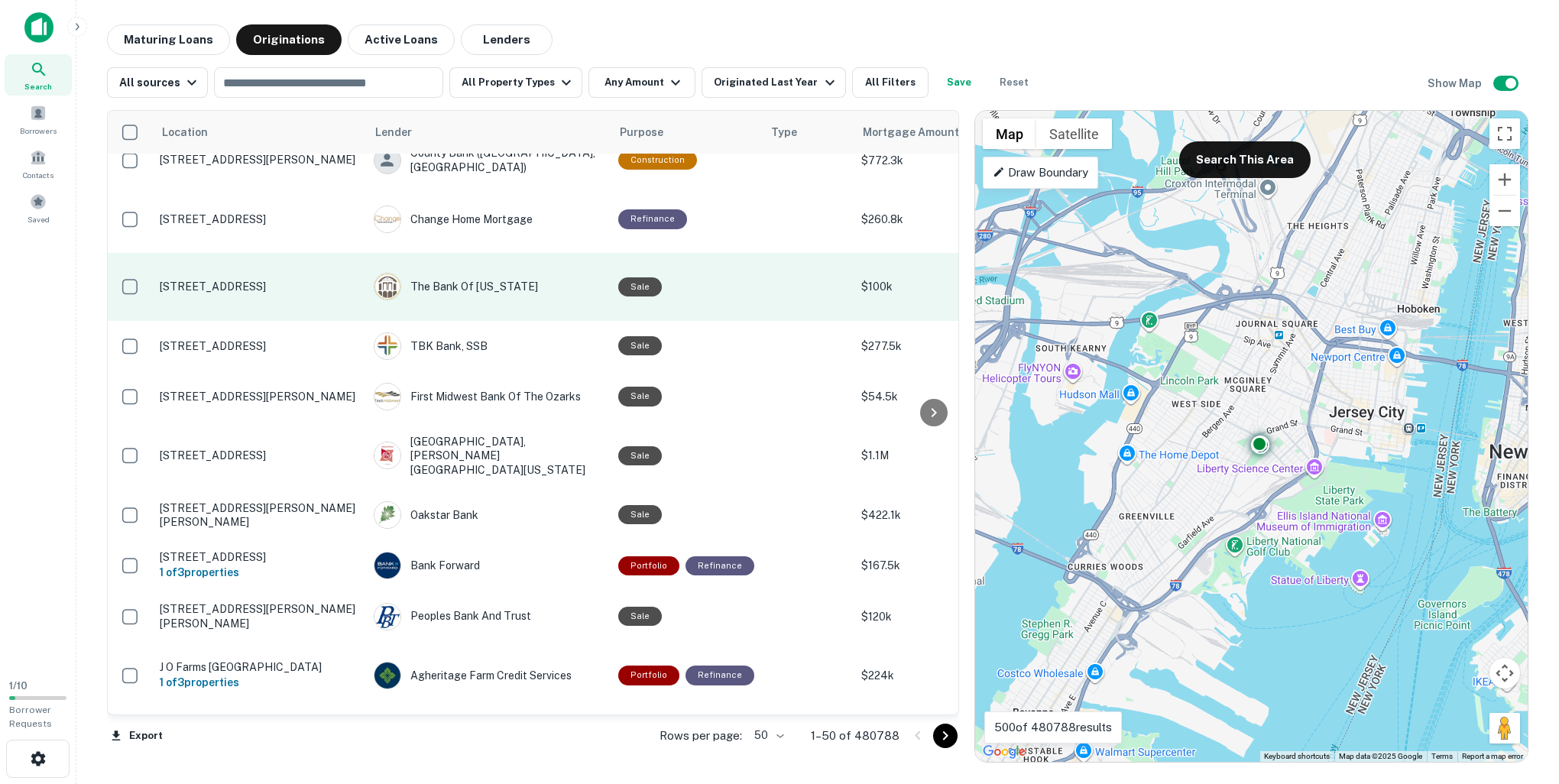
scroll to position [256, 0]
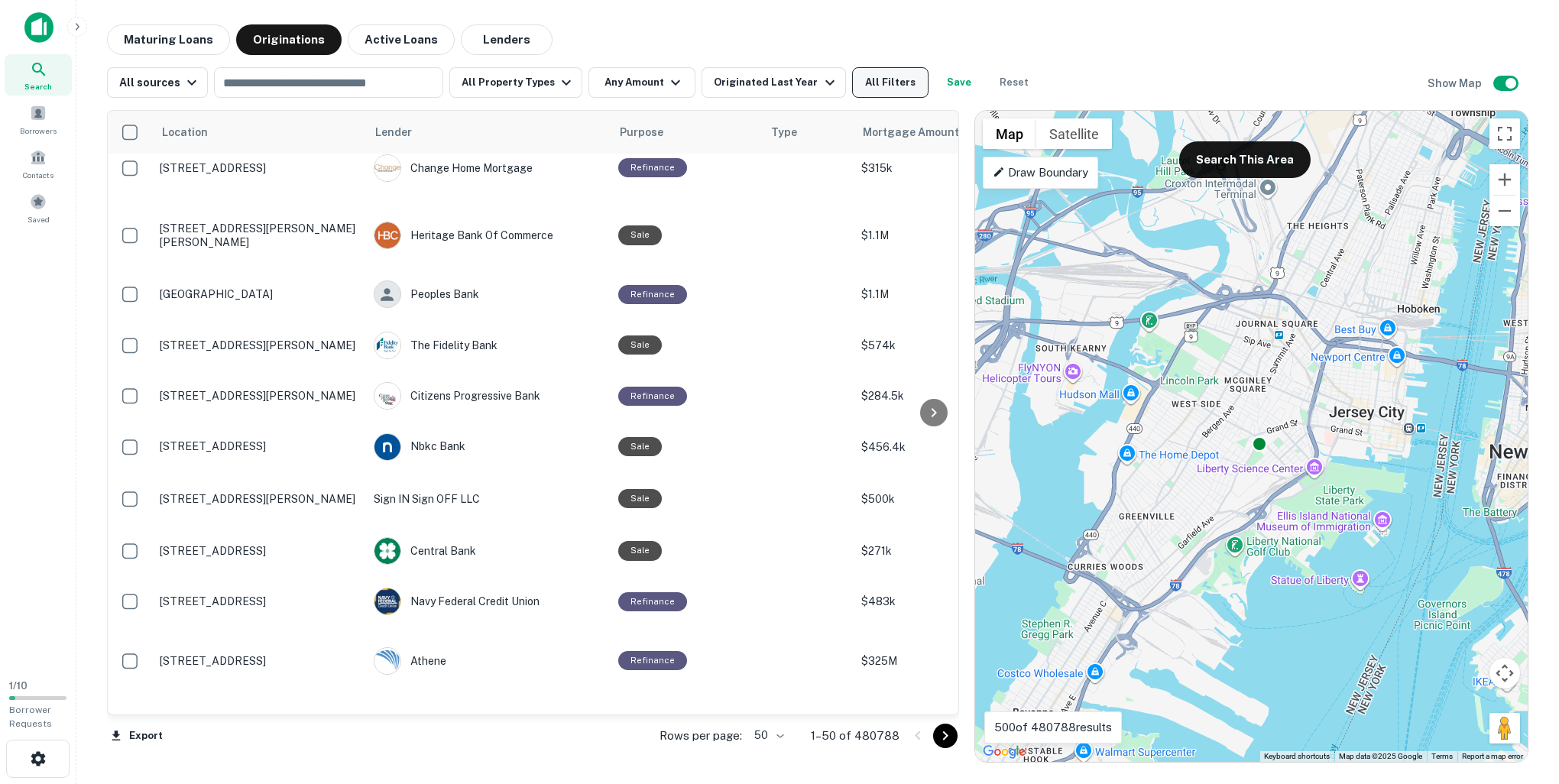
click at [863, 87] on button "All Filters" at bounding box center [890, 83] width 77 height 30
click at [42, 77] on icon at bounding box center [39, 70] width 19 height 19
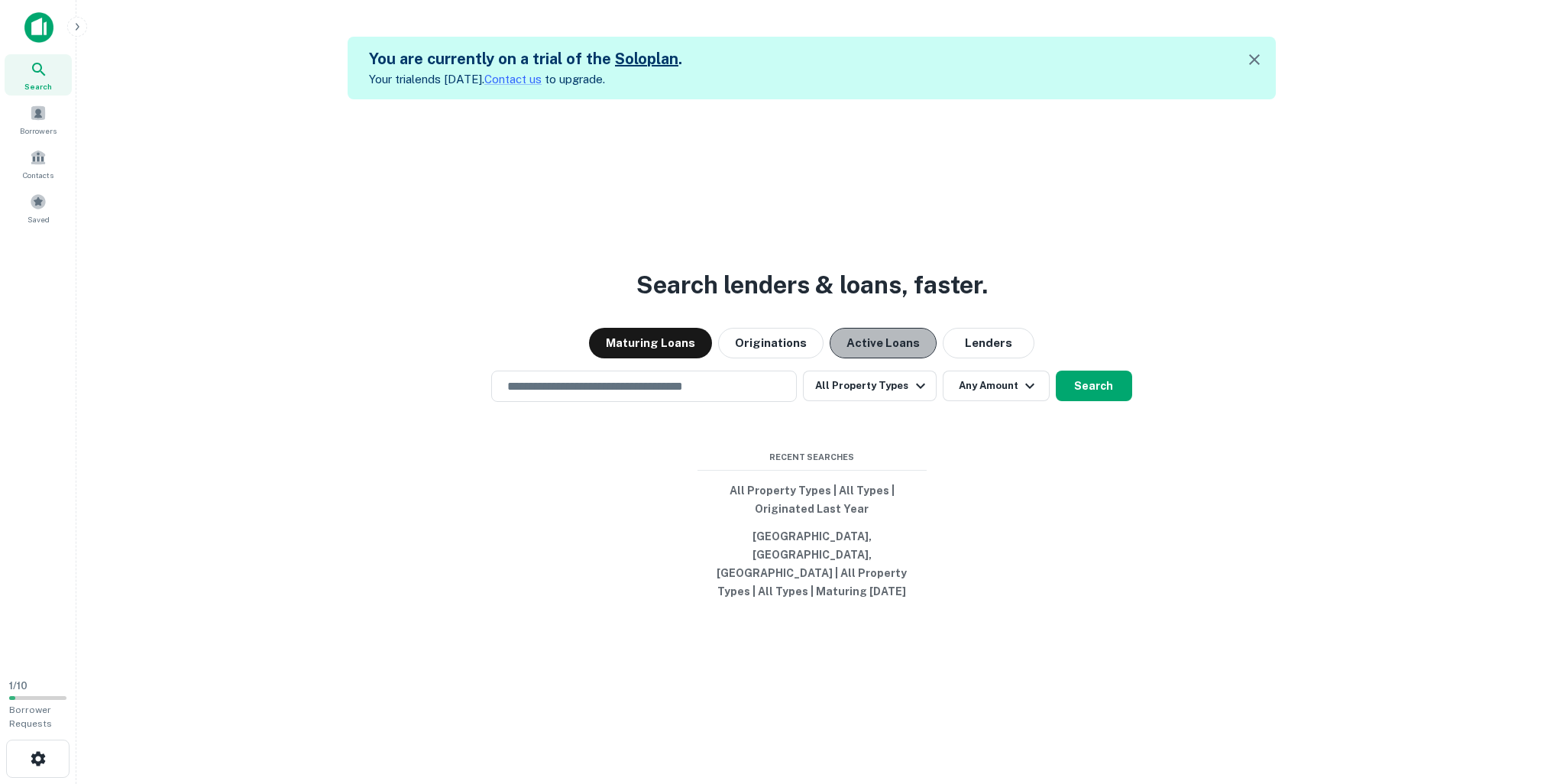
click at [873, 357] on button "Active Loans" at bounding box center [883, 343] width 107 height 30
click at [988, 354] on button "Lenders" at bounding box center [988, 343] width 92 height 30
click at [908, 357] on button "Active Loans" at bounding box center [883, 343] width 107 height 30
click at [779, 394] on div "​" at bounding box center [644, 386] width 306 height 31
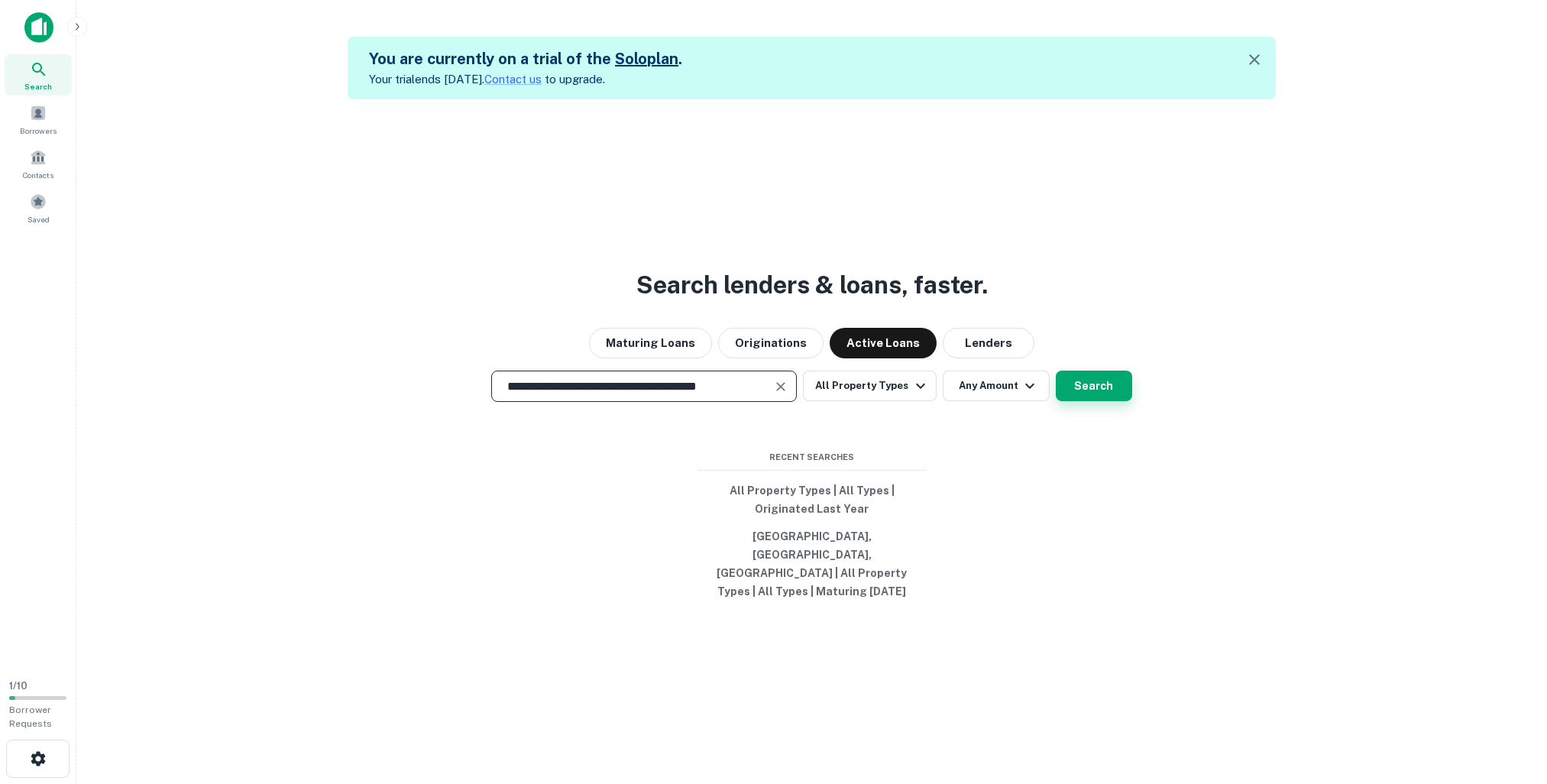
type input "**********"
click at [1084, 401] on button "Search" at bounding box center [1094, 386] width 77 height 30
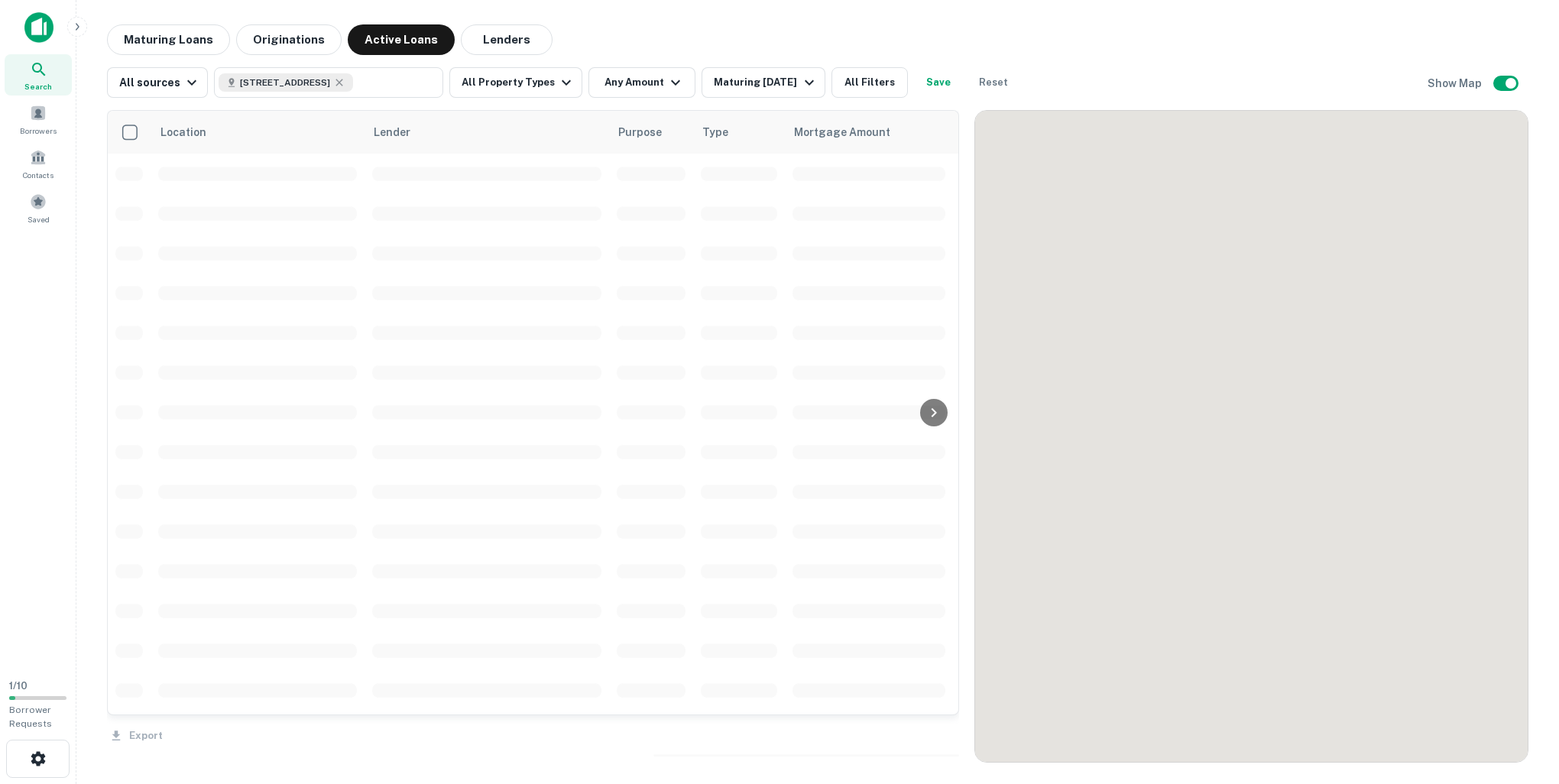
scroll to position [256, 0]
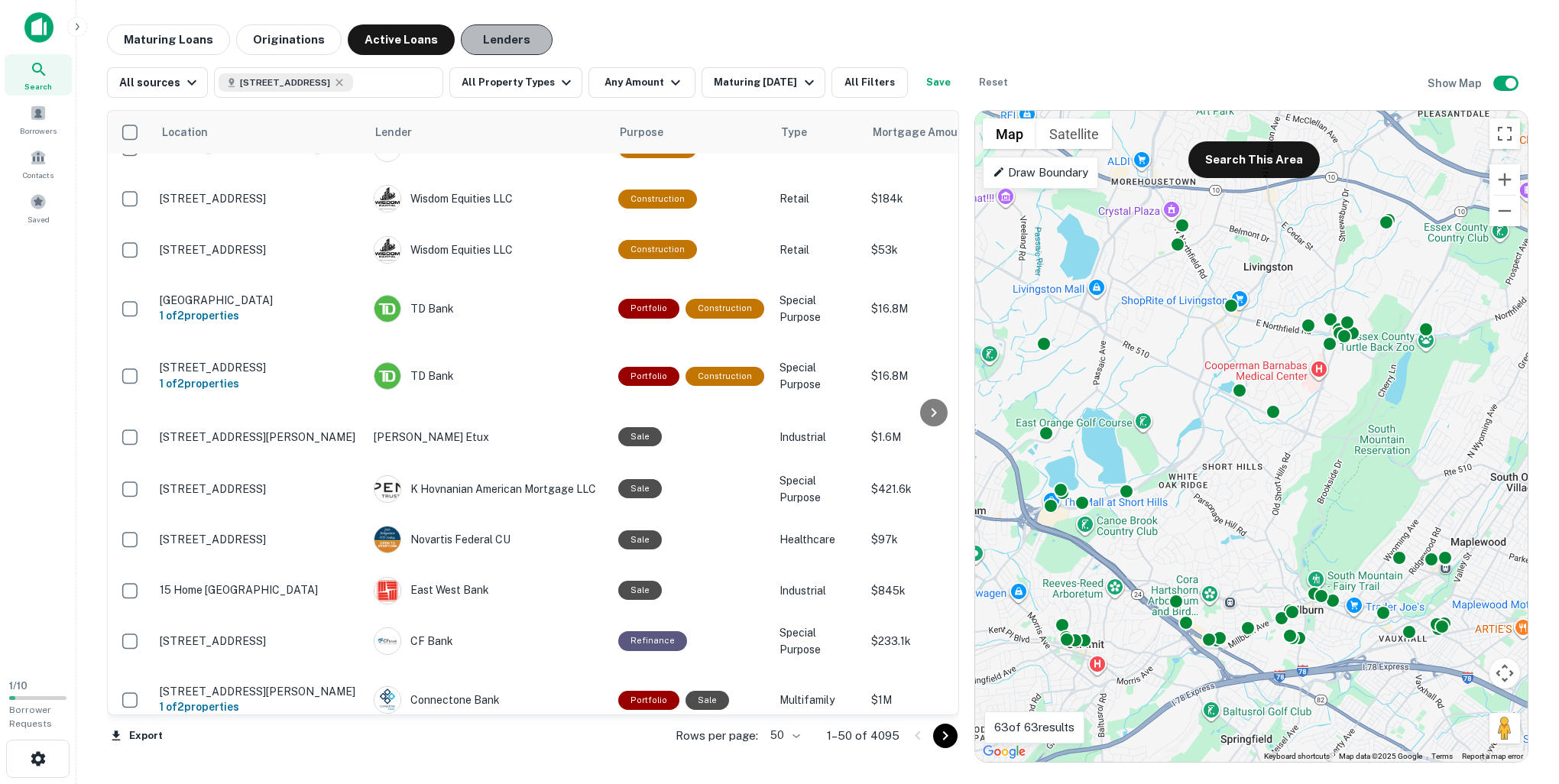
click at [500, 44] on button "Lenders" at bounding box center [506, 40] width 92 height 30
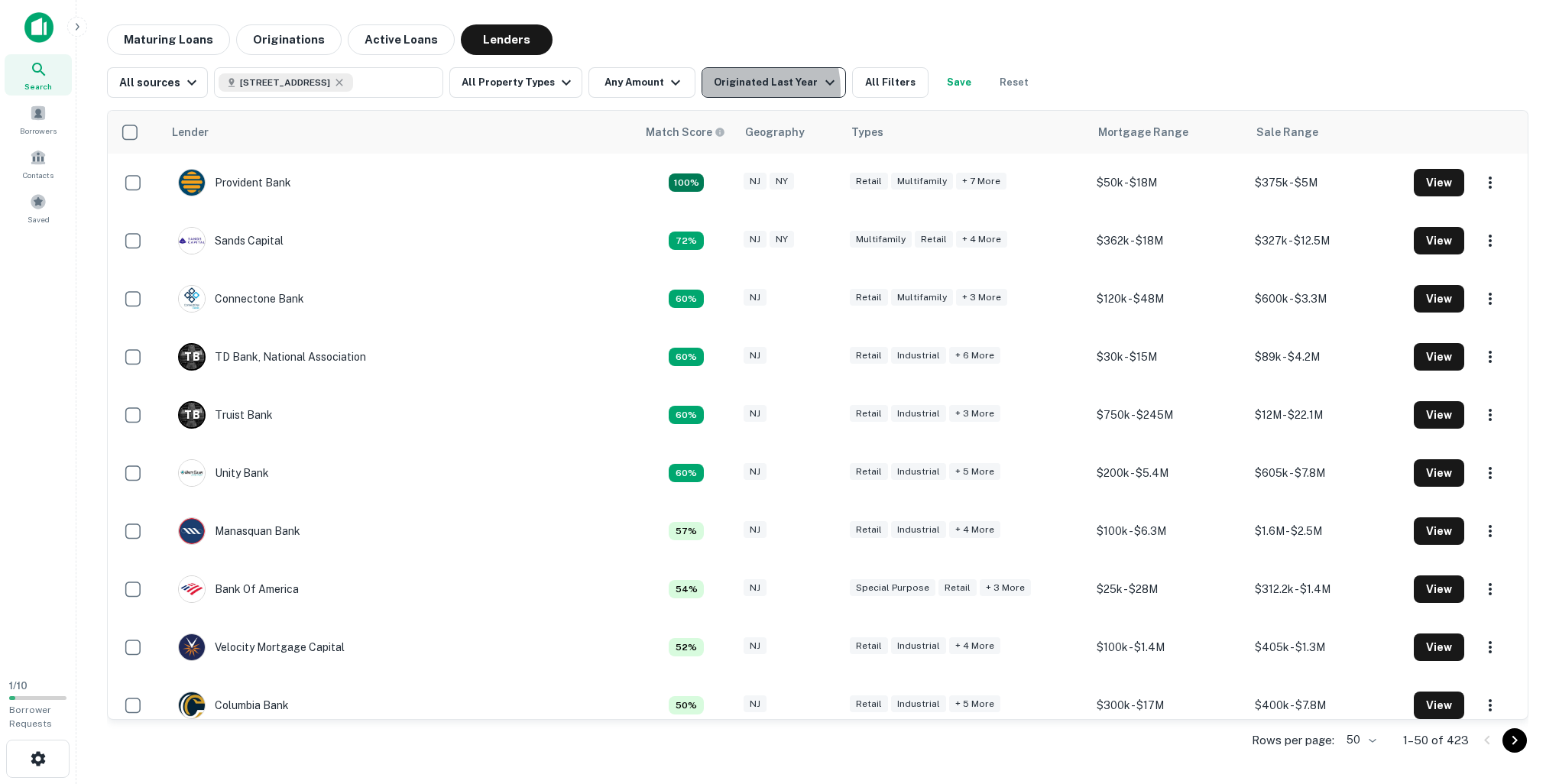
click at [720, 90] on div "Originated Last Year" at bounding box center [777, 83] width 125 height 19
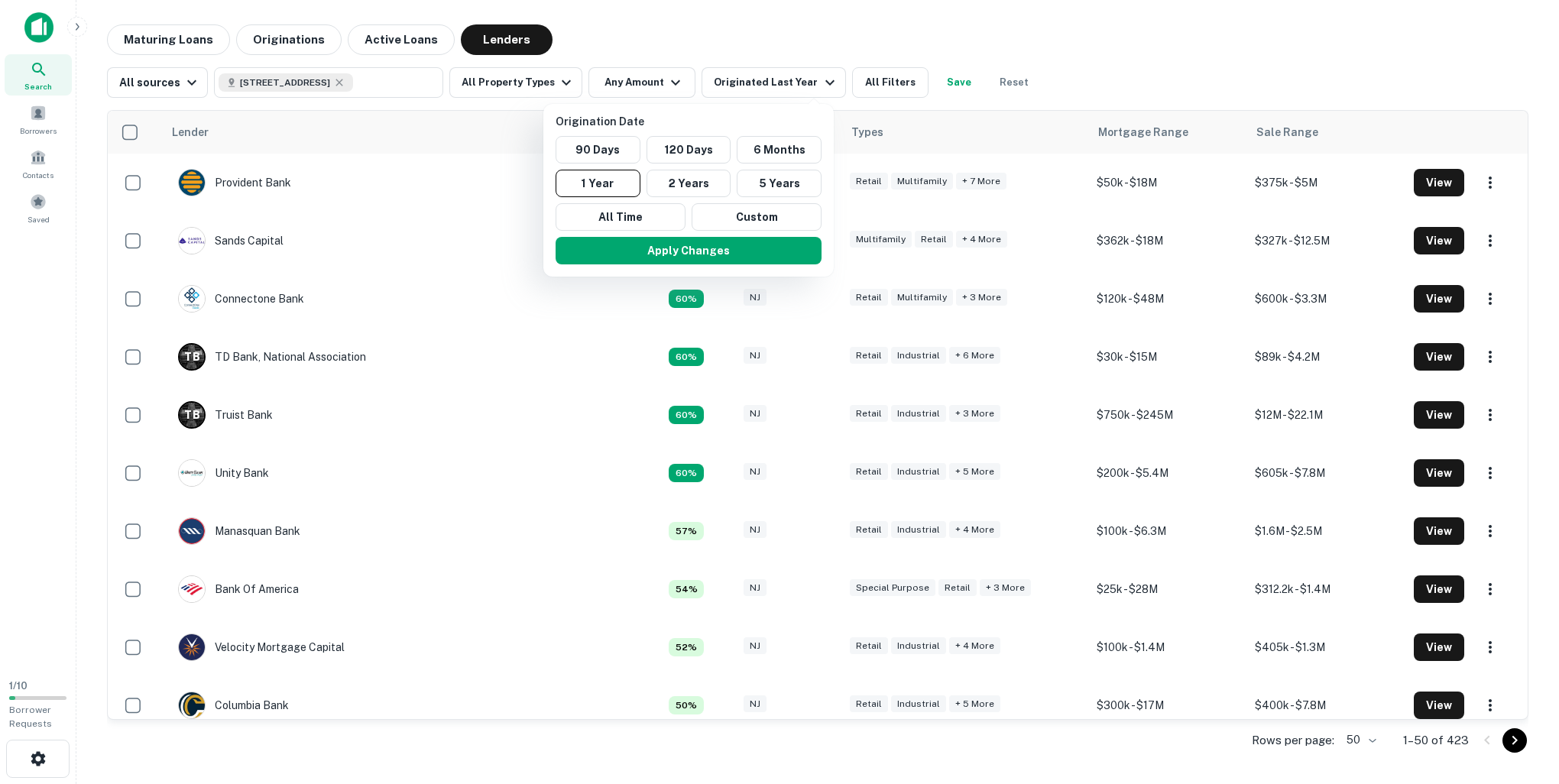
click at [365, 35] on div at bounding box center [779, 392] width 1559 height 784
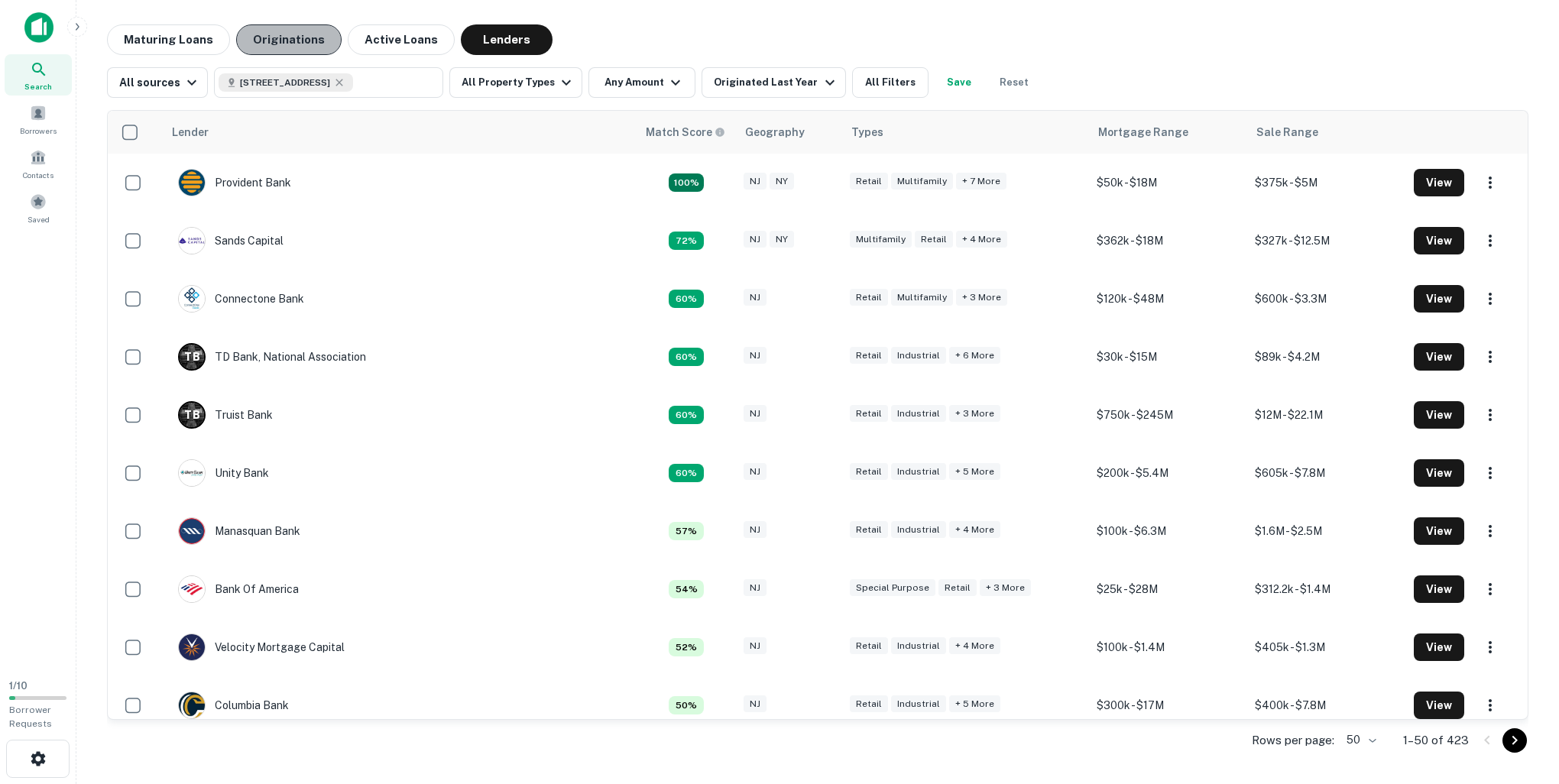
click at [305, 41] on button "Originations" at bounding box center [289, 40] width 106 height 30
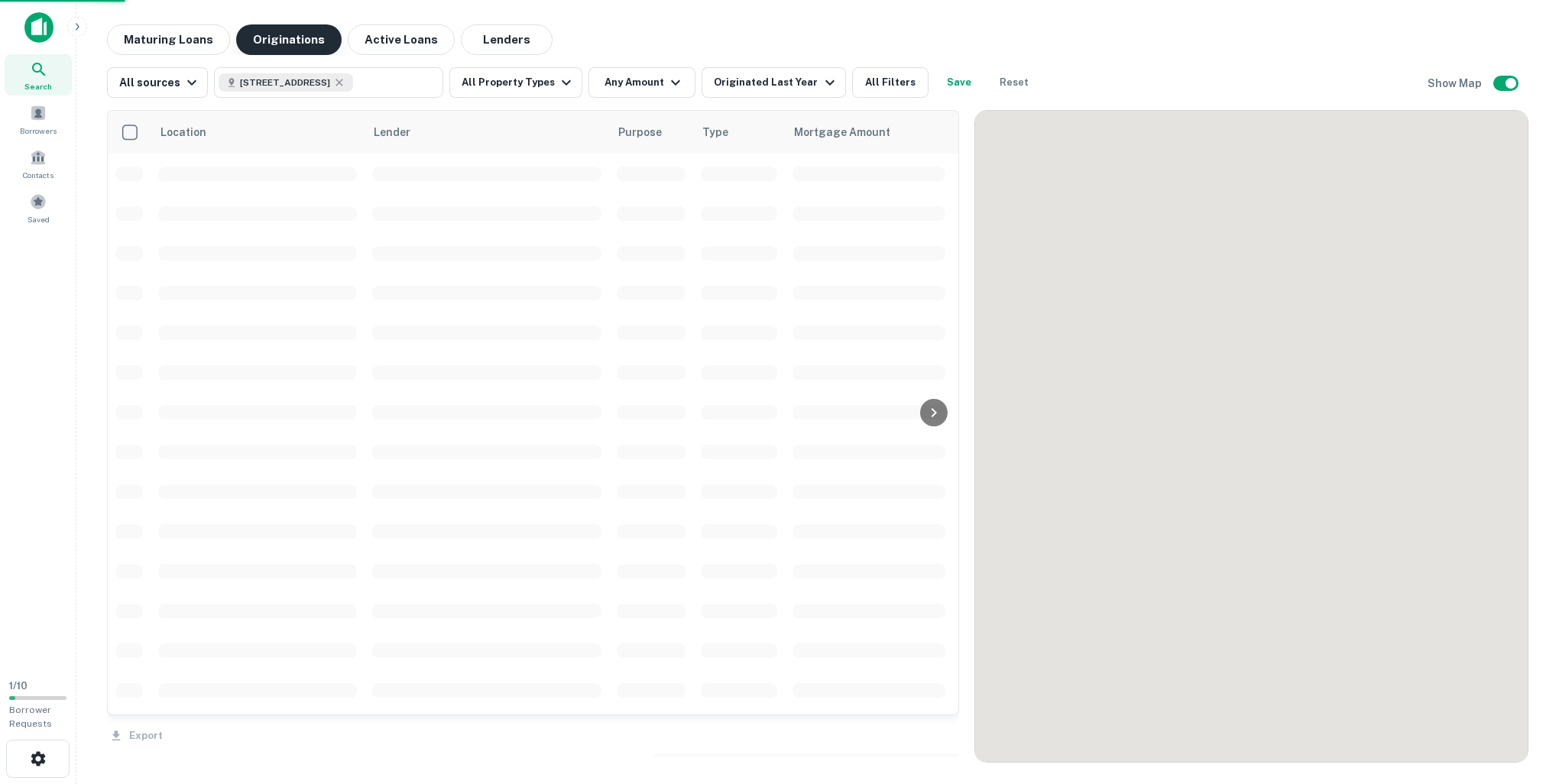
scroll to position [256, 0]
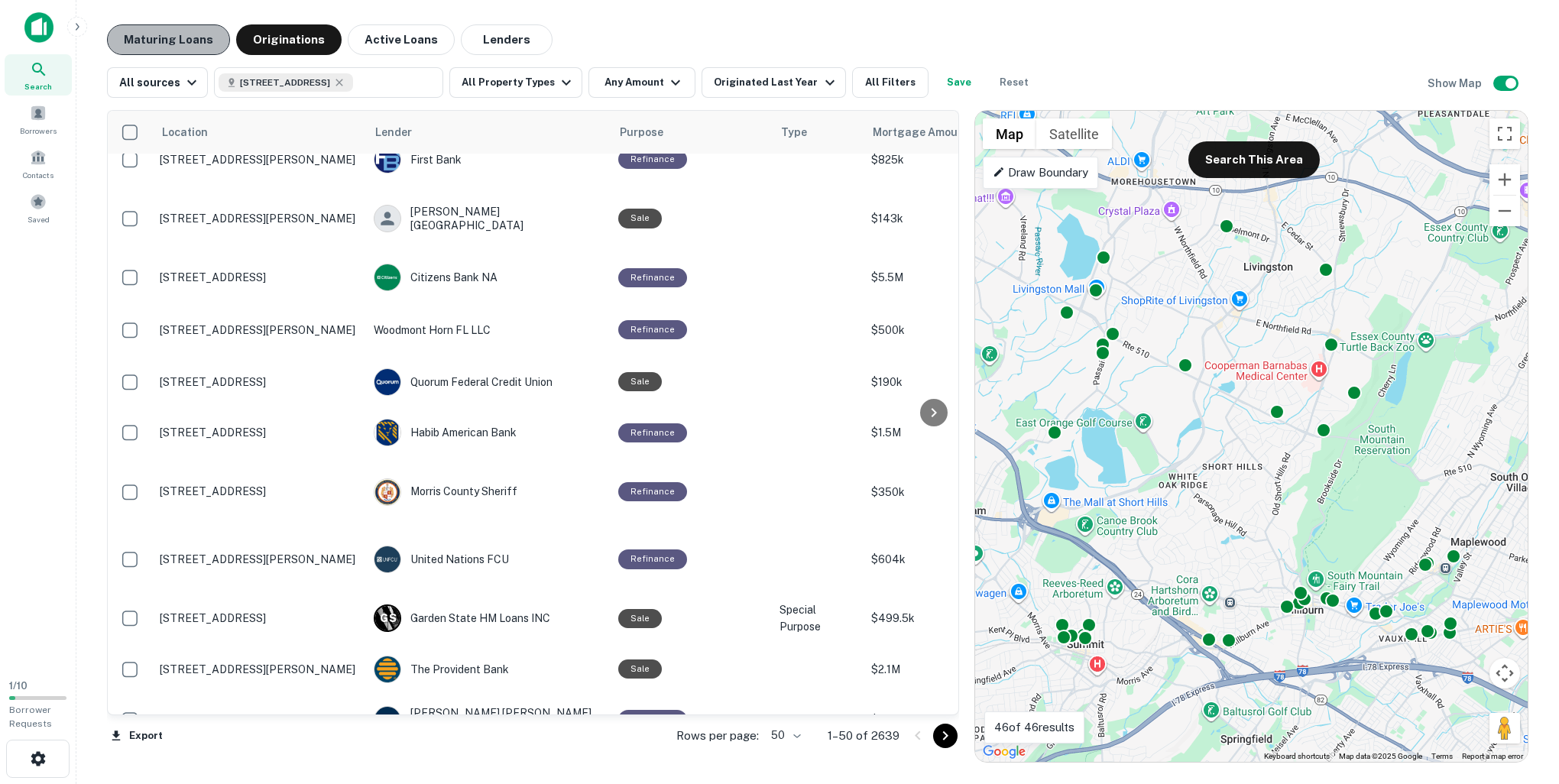
click at [208, 45] on button "Maturing Loans" at bounding box center [169, 40] width 123 height 30
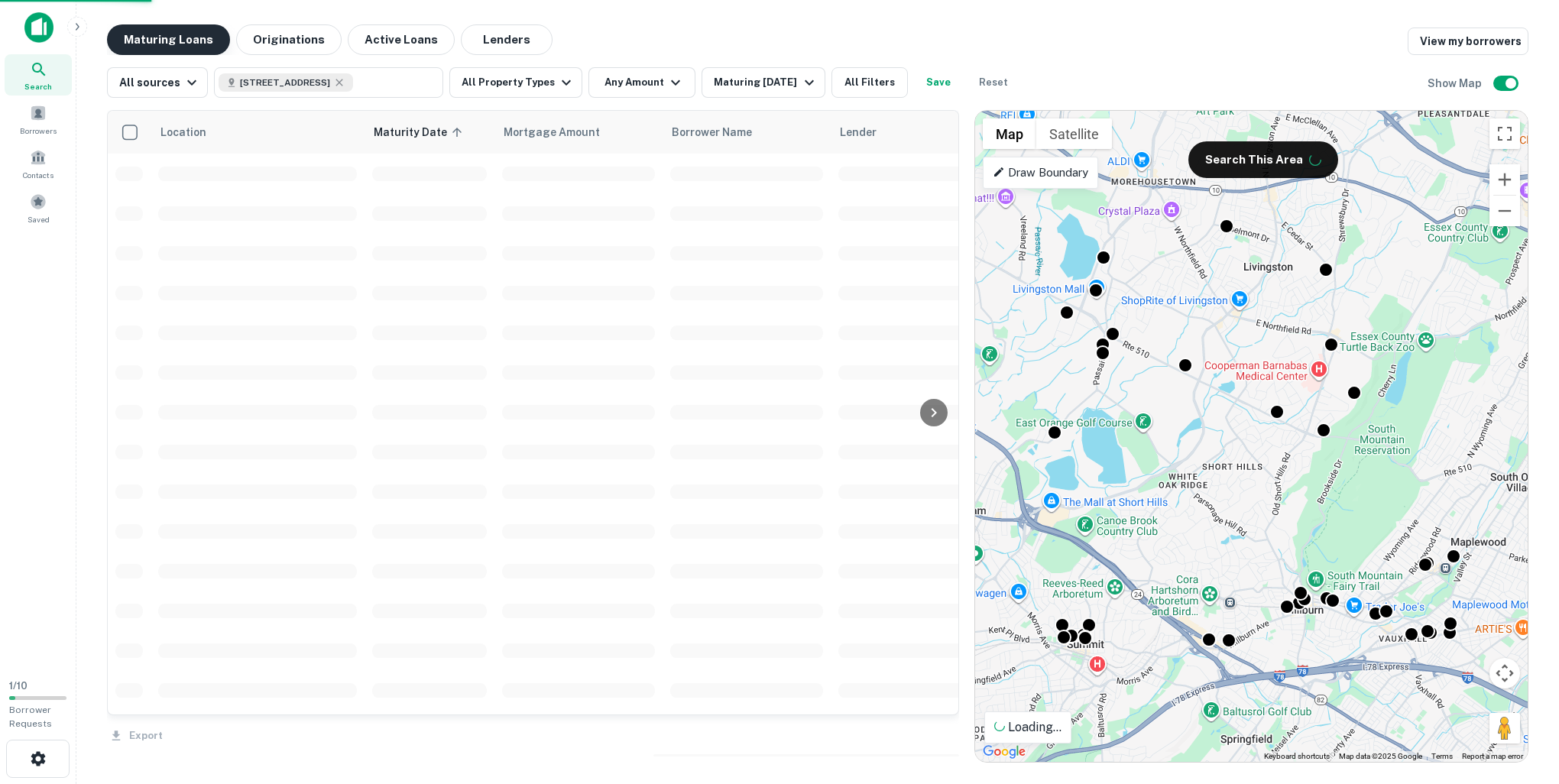
scroll to position [256, 0]
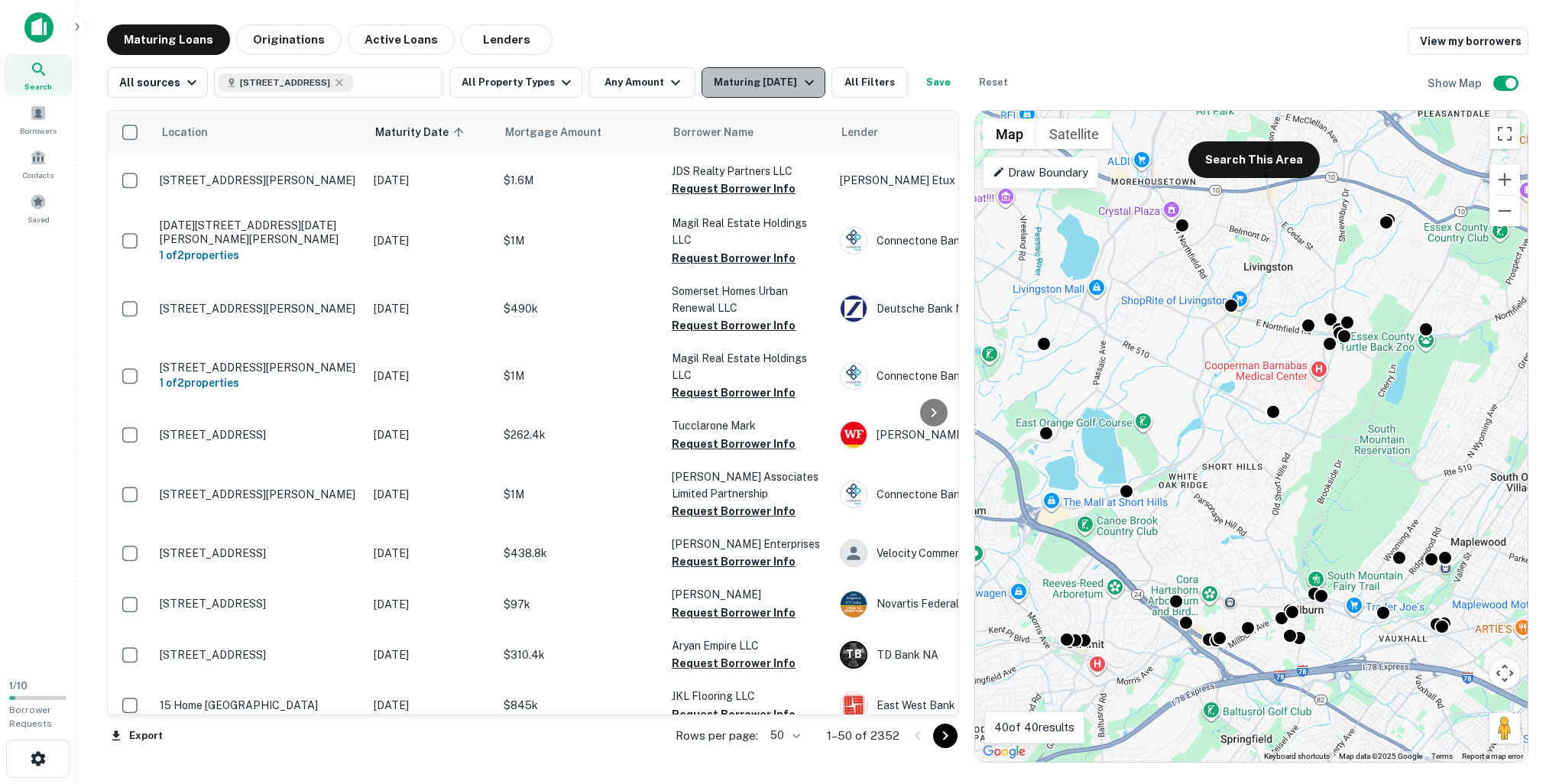
click at [800, 89] on icon "button" at bounding box center [809, 83] width 19 height 19
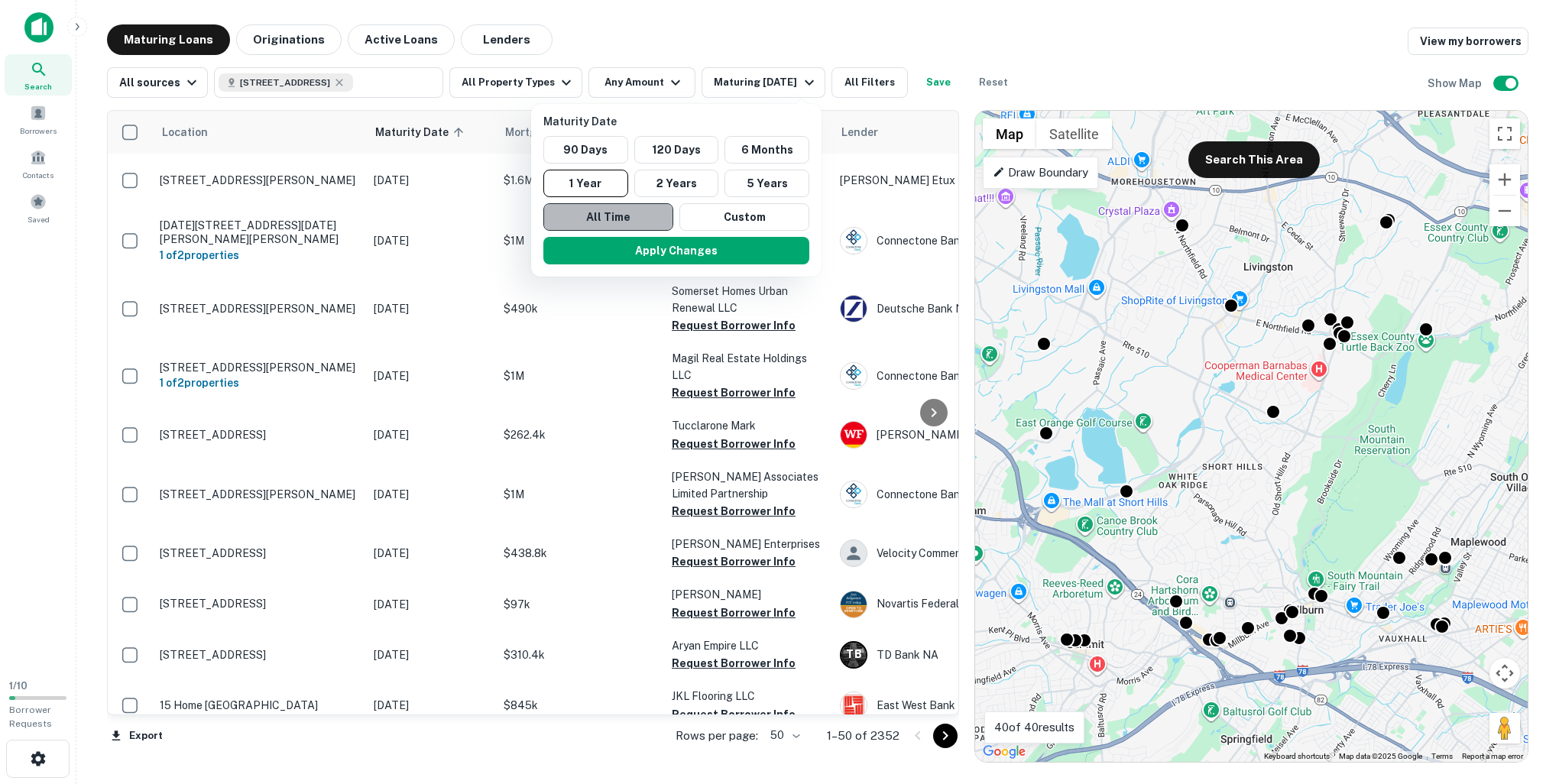
click at [642, 210] on button "All Time" at bounding box center [609, 217] width 130 height 28
click at [647, 243] on button "Apply Changes" at bounding box center [677, 251] width 266 height 28
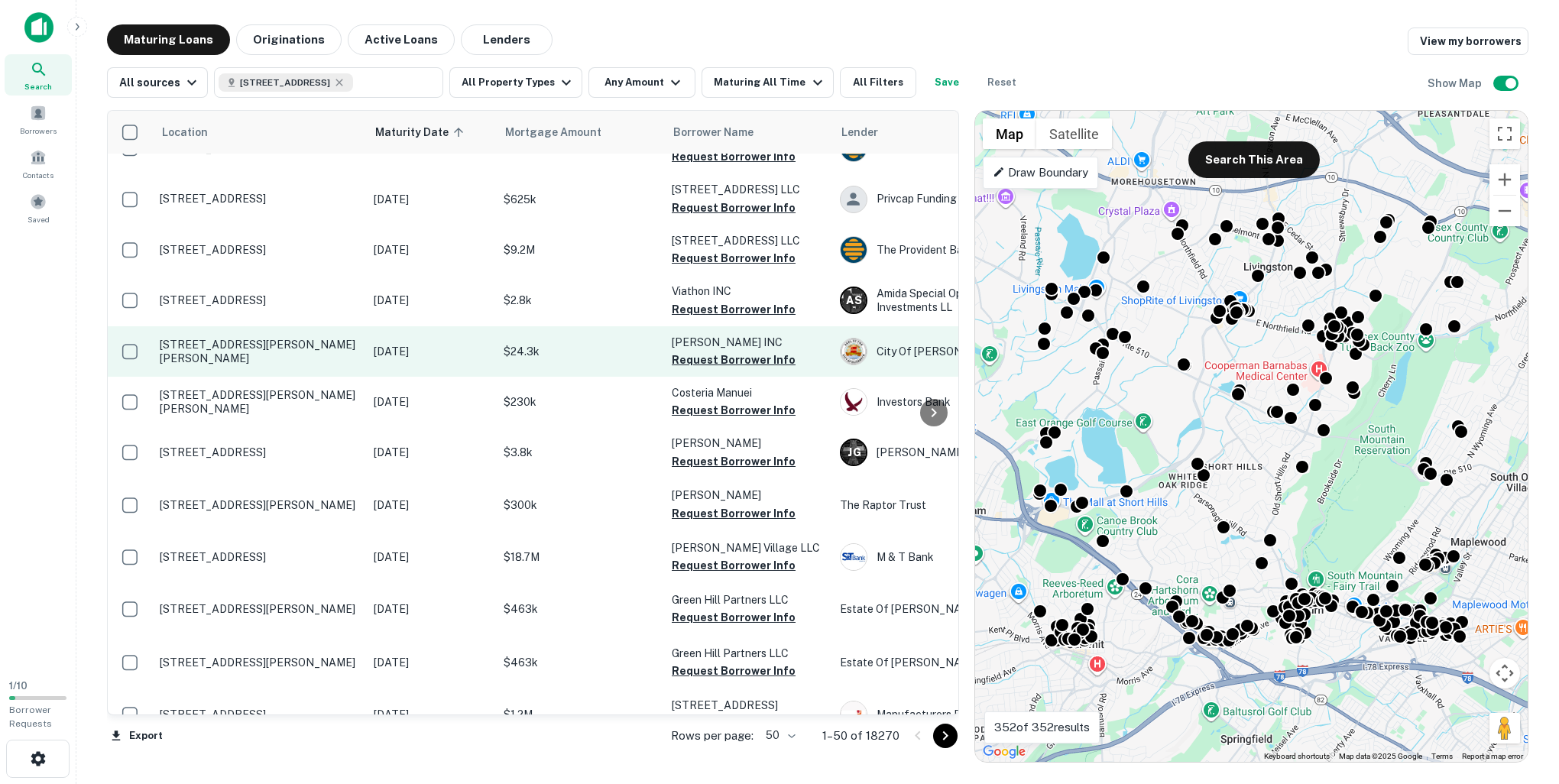
scroll to position [2159, 0]
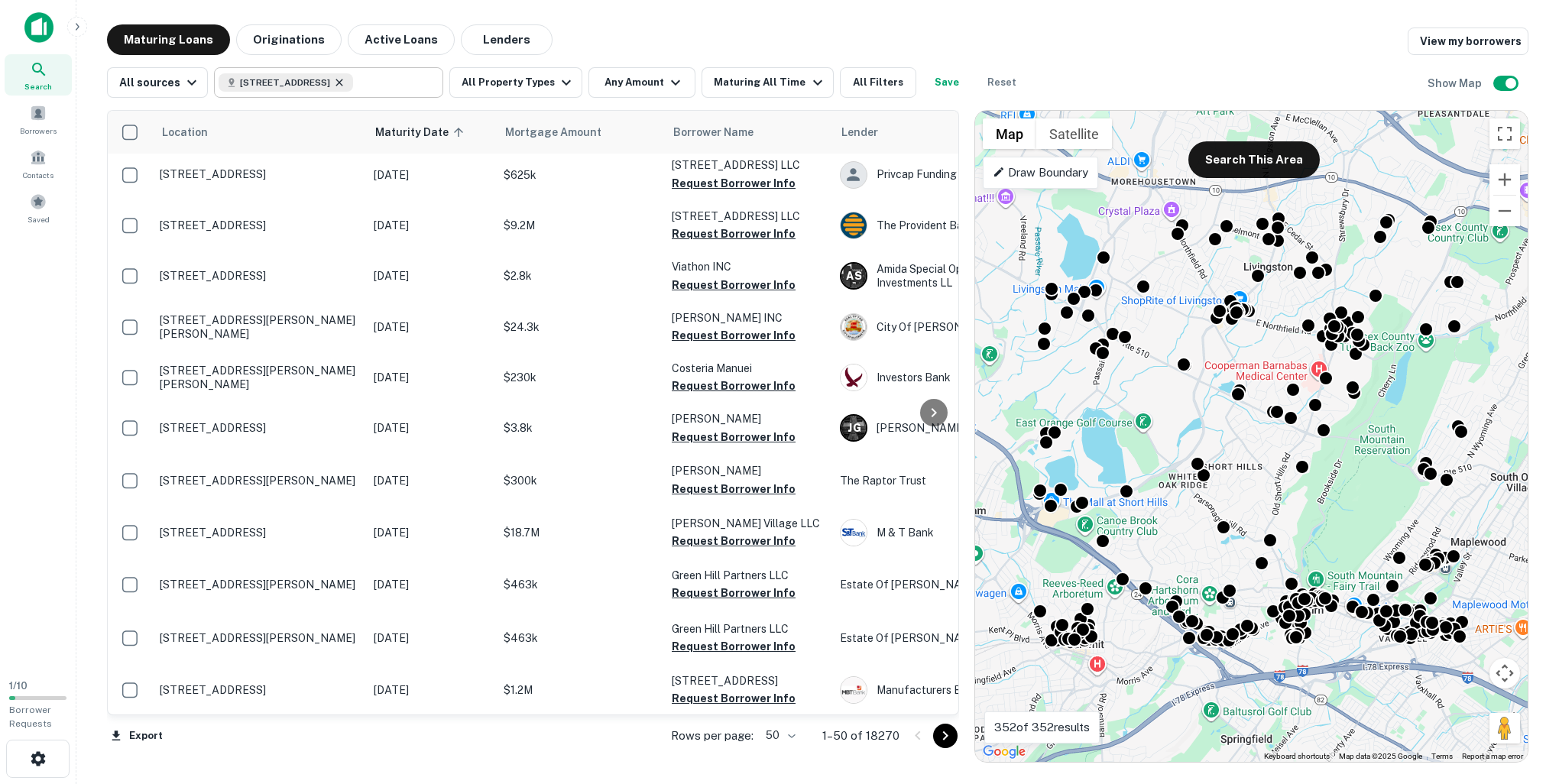
click at [343, 81] on icon at bounding box center [339, 82] width 7 height 7
type input "**********"
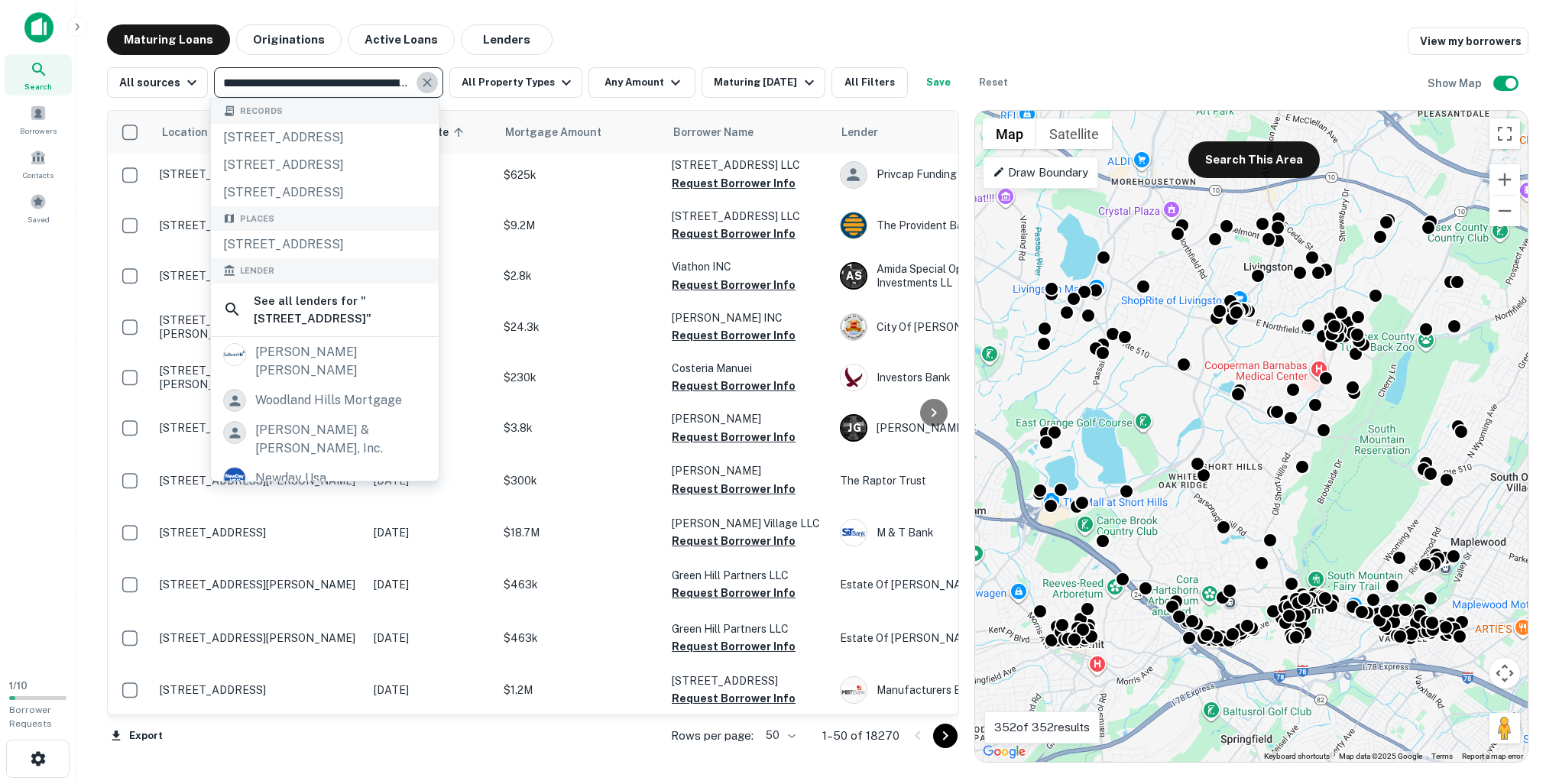
click at [424, 89] on icon "Clear" at bounding box center [427, 83] width 15 height 15
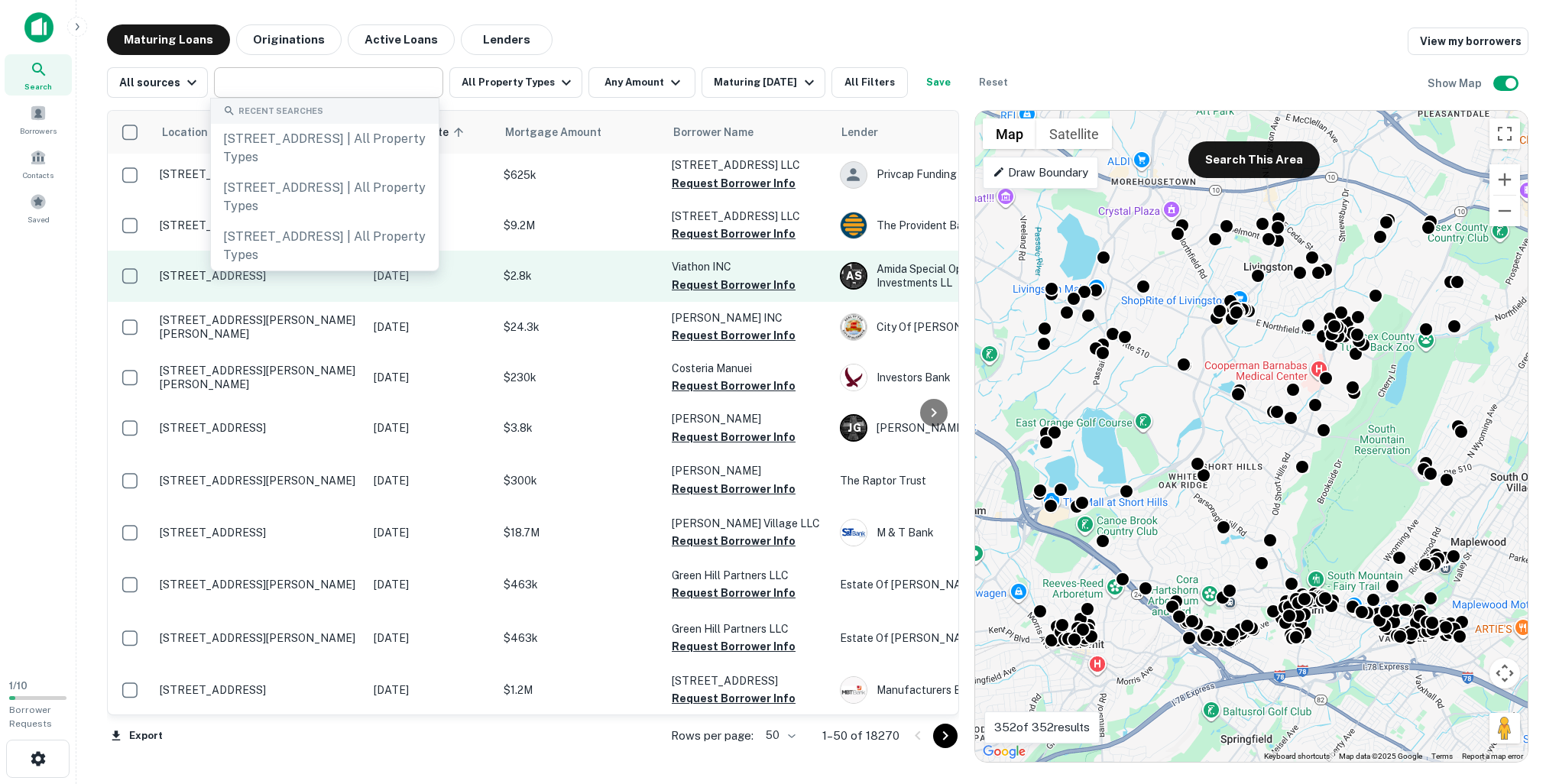
click at [484, 268] on p "[DATE]" at bounding box center [431, 276] width 115 height 17
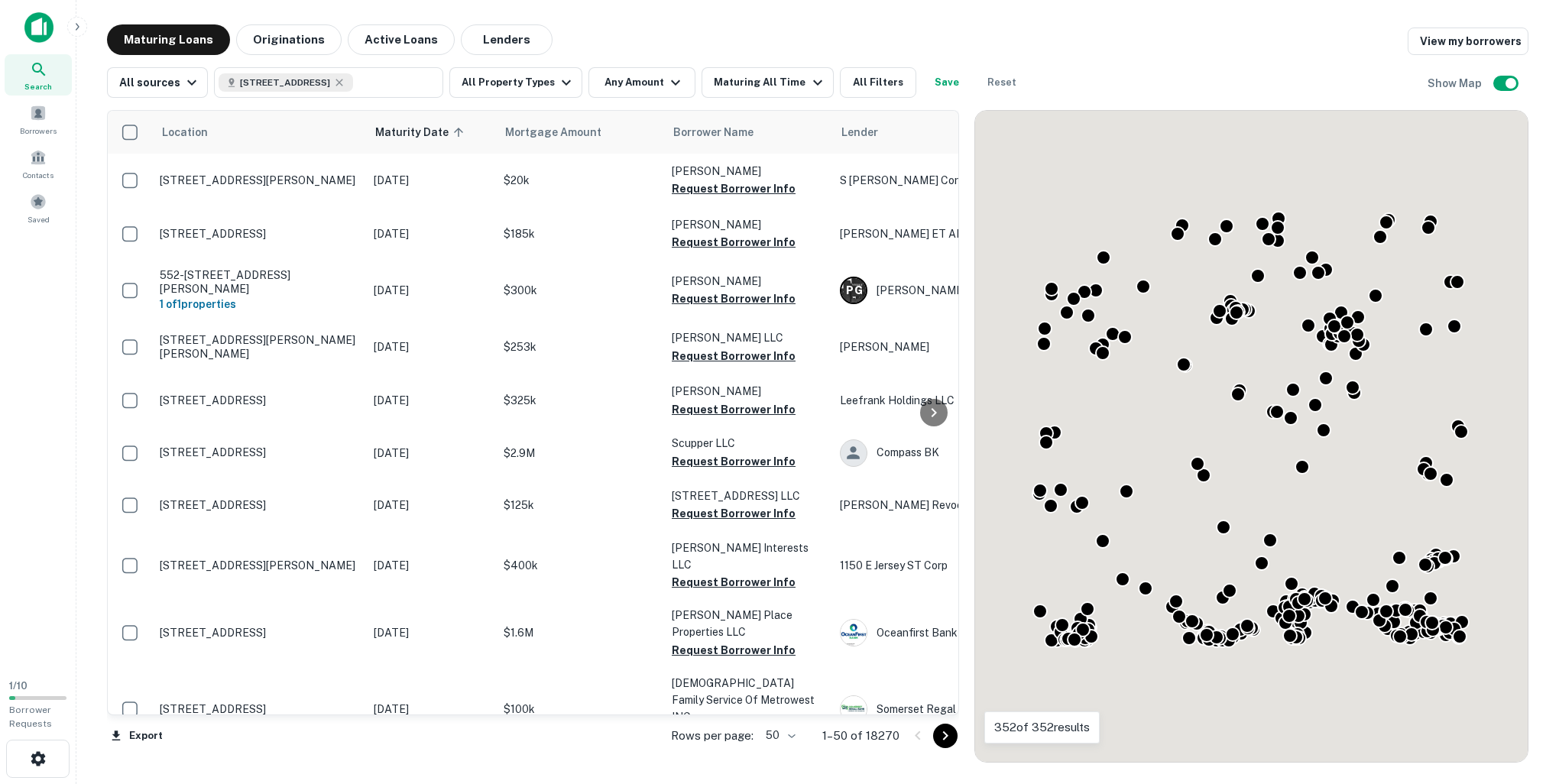
scroll to position [2159, 0]
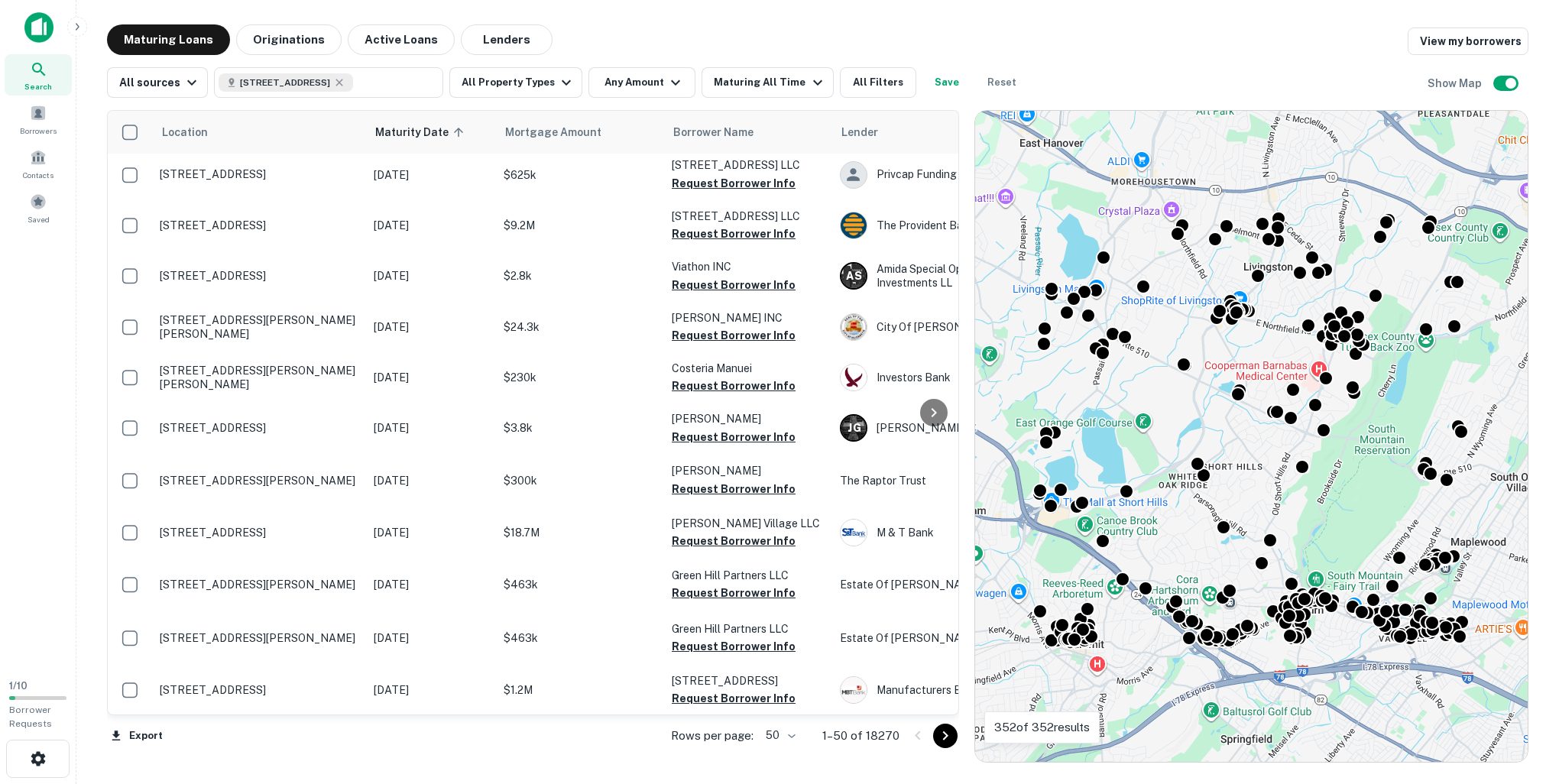
click at [37, 32] on img at bounding box center [39, 27] width 29 height 30
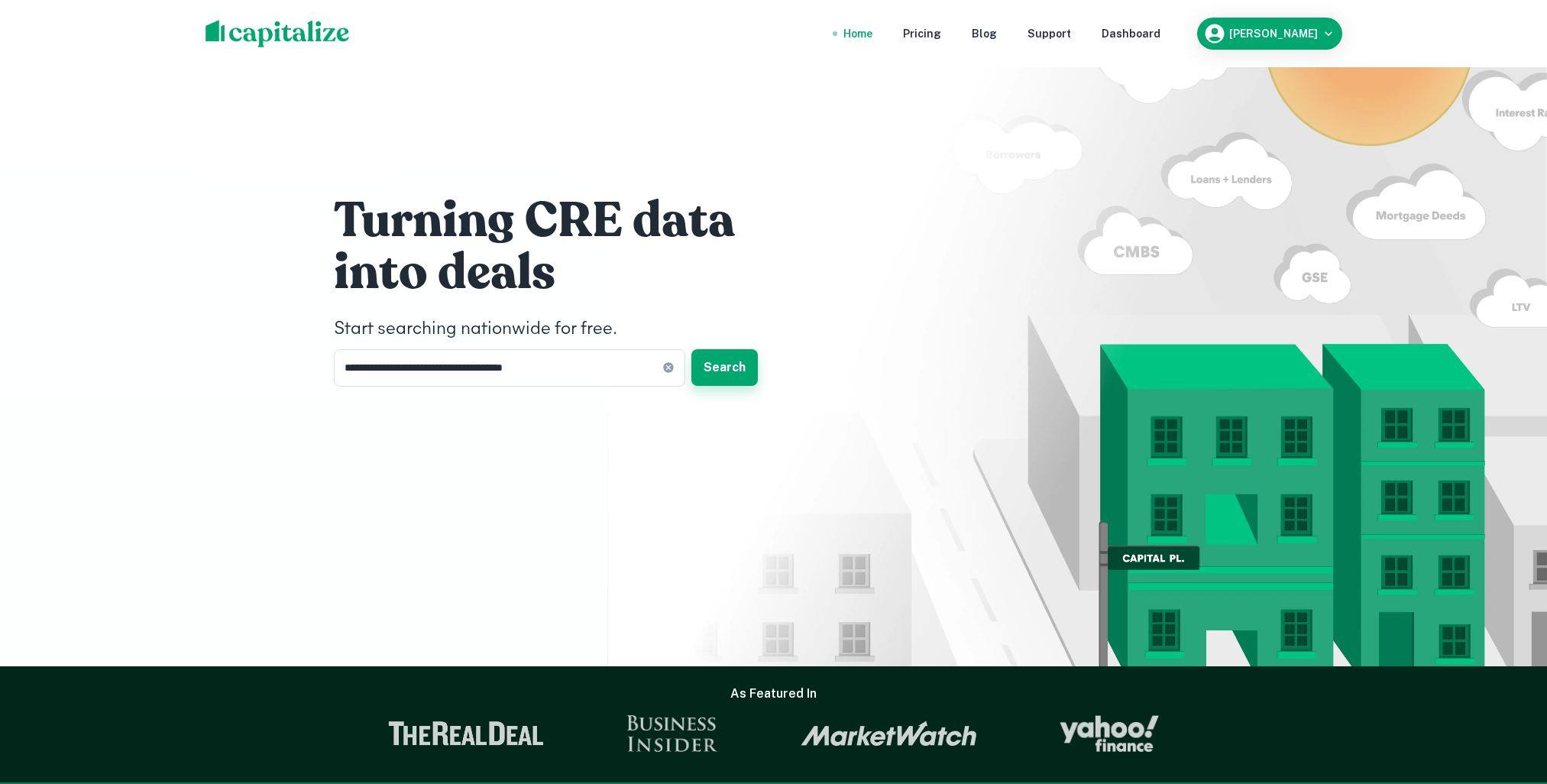
click at [709, 368] on button "Search" at bounding box center [724, 367] width 67 height 36
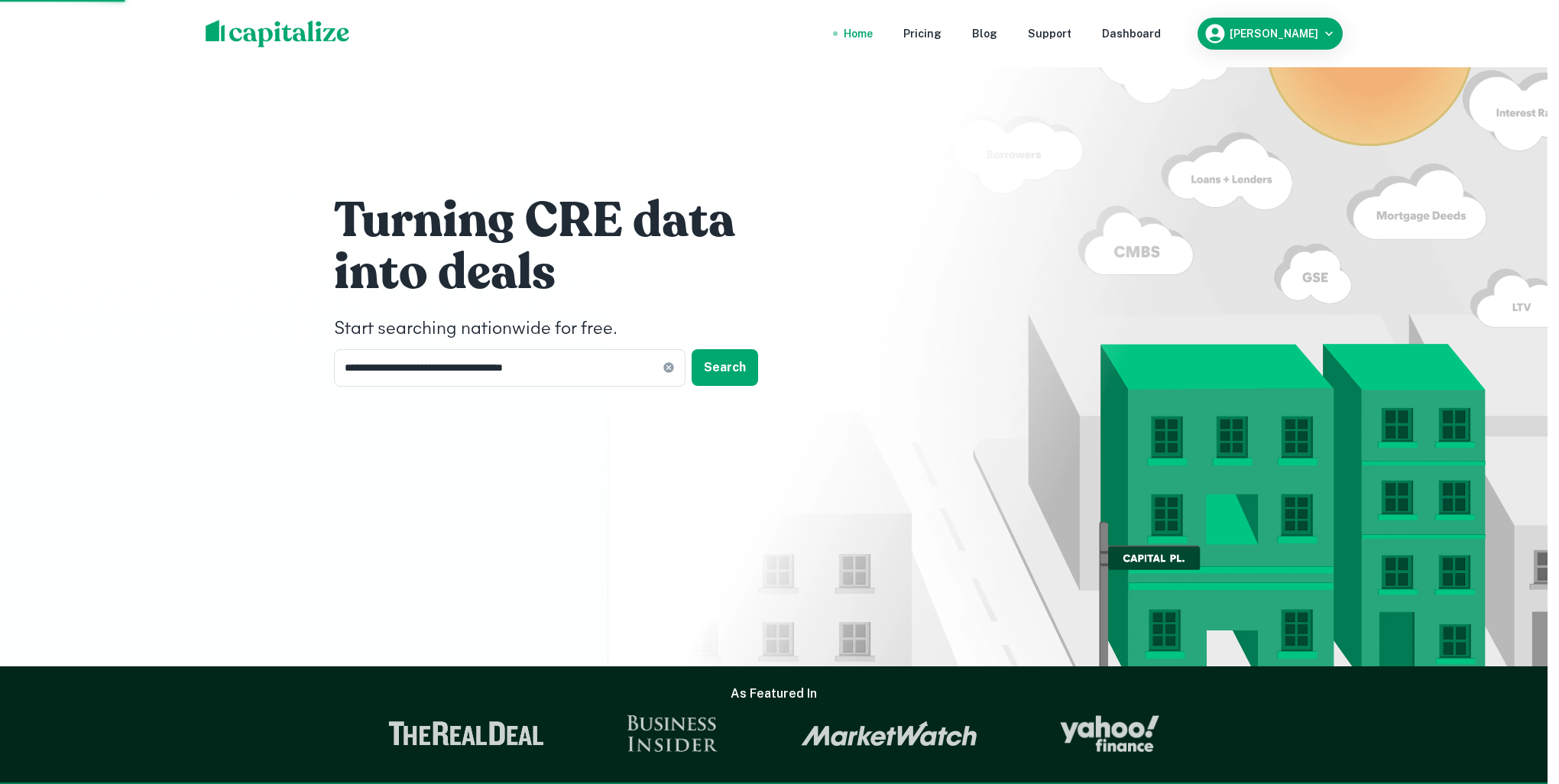
click at [716, 397] on div "[STREET_ADDRESS]" at bounding box center [779, 404] width 301 height 28
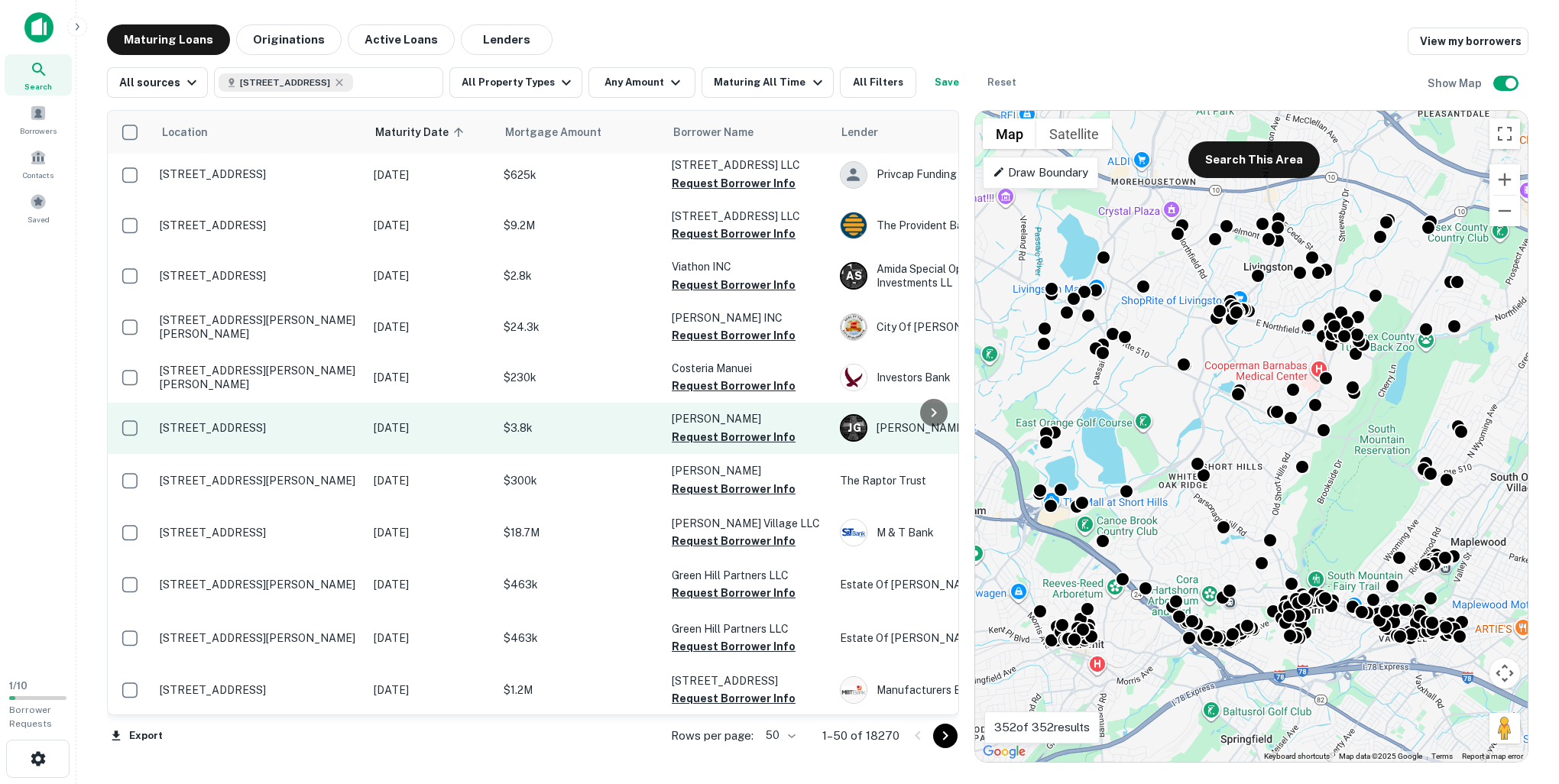
scroll to position [2082, 0]
